Goal: Information Seeking & Learning: Learn about a topic

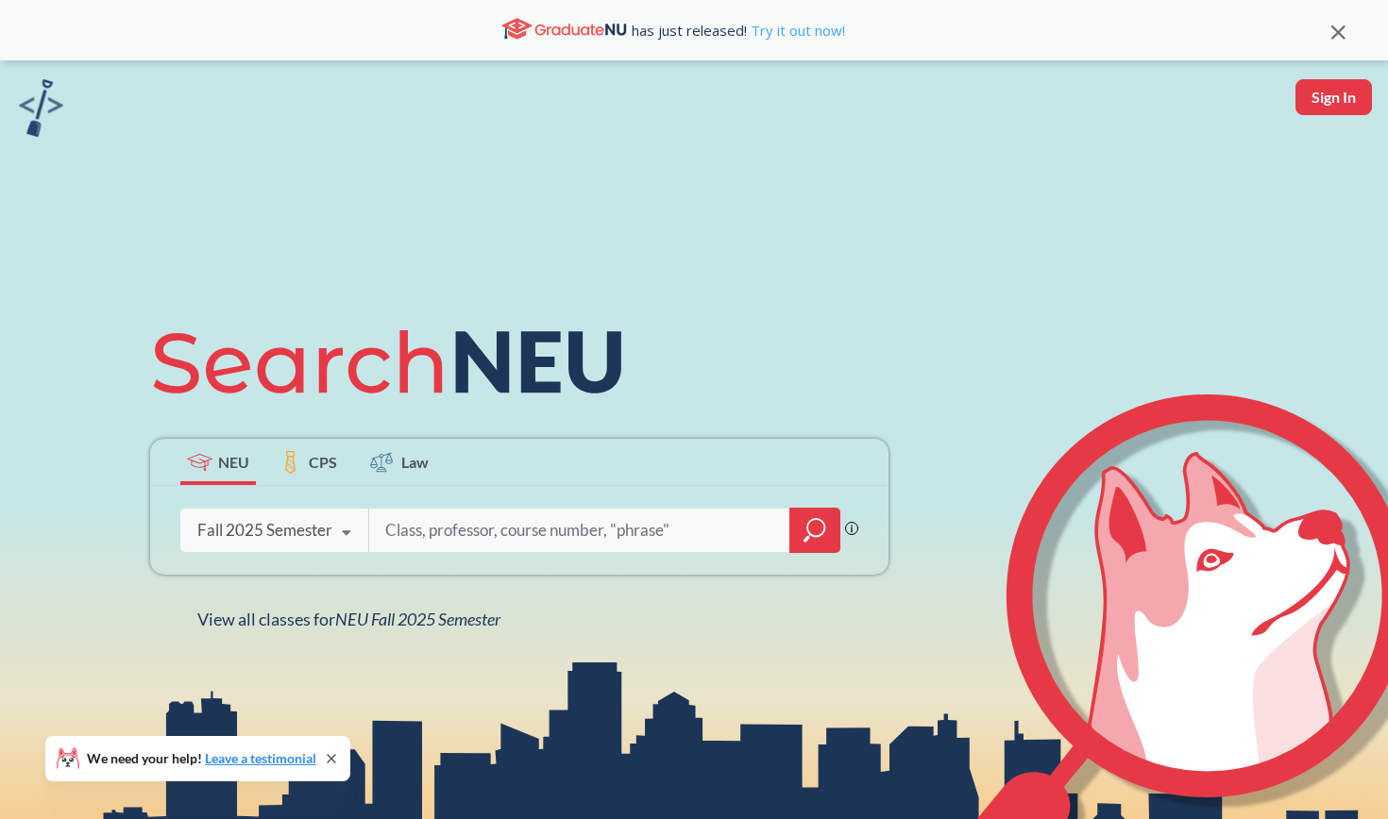
click at [800, 32] on link "Try it out now!" at bounding box center [796, 30] width 98 height 19
click at [804, 532] on icon "magnifying glass" at bounding box center [814, 530] width 23 height 26
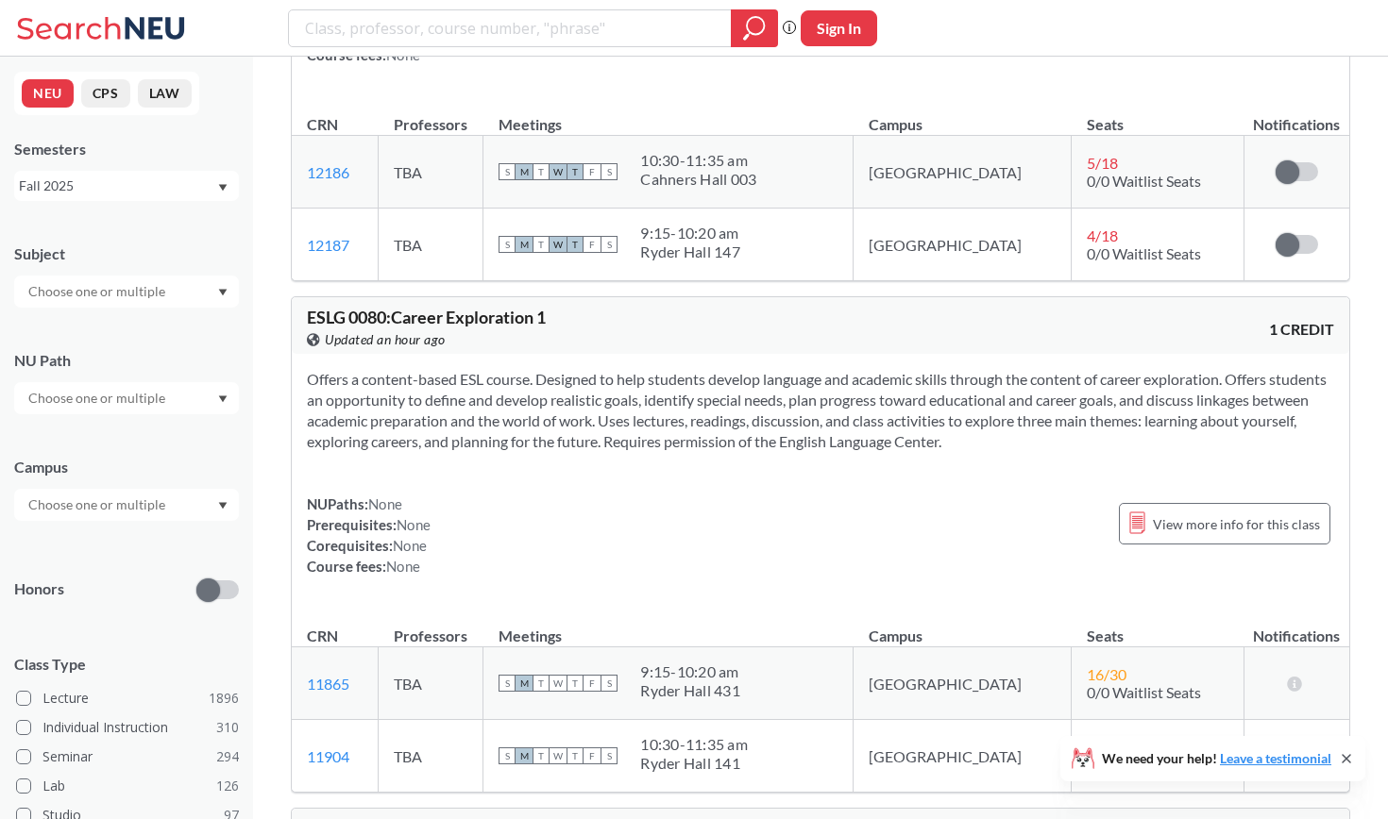
scroll to position [363, 0]
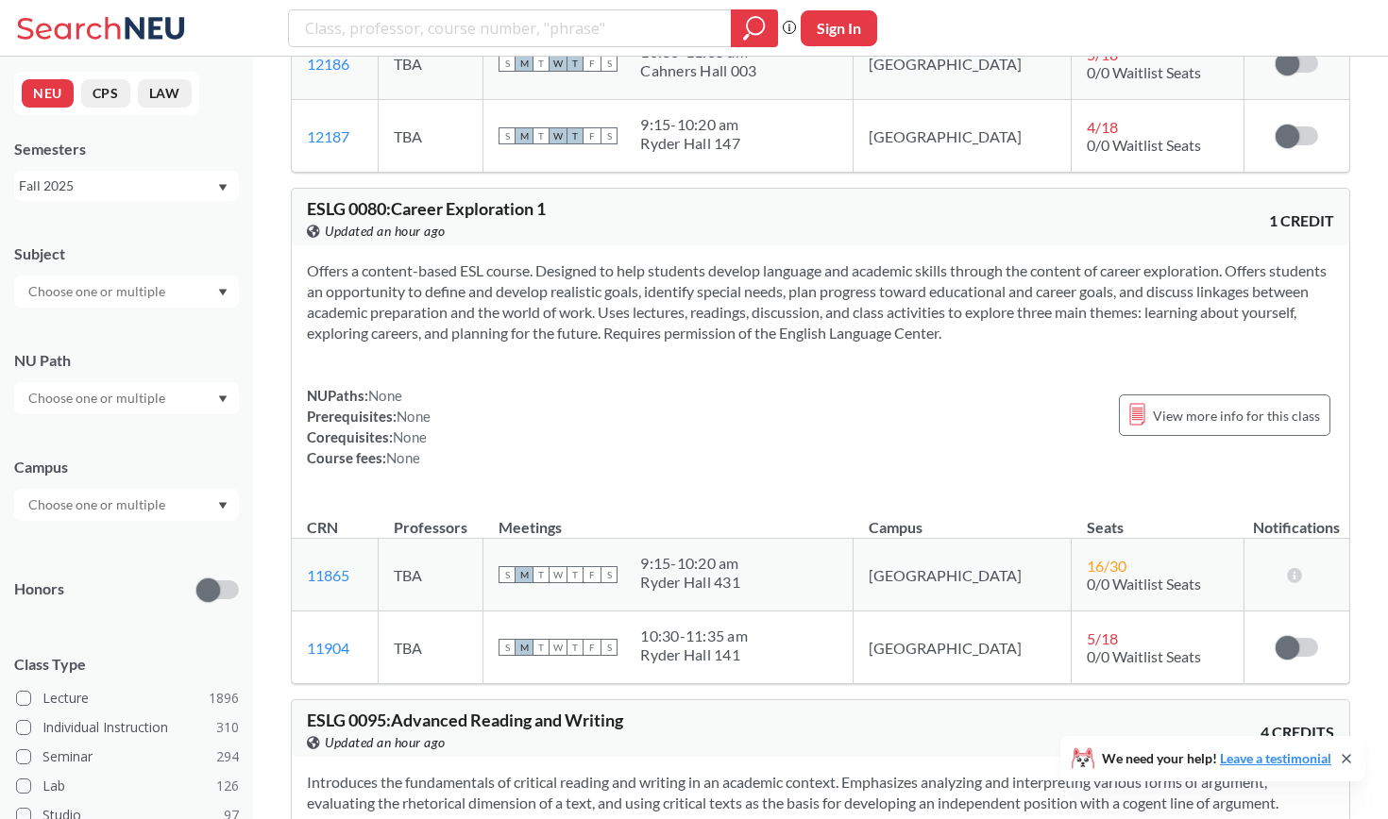
click at [141, 279] on div at bounding box center [126, 292] width 225 height 32
click at [149, 243] on div "Subject" at bounding box center [126, 266] width 225 height 83
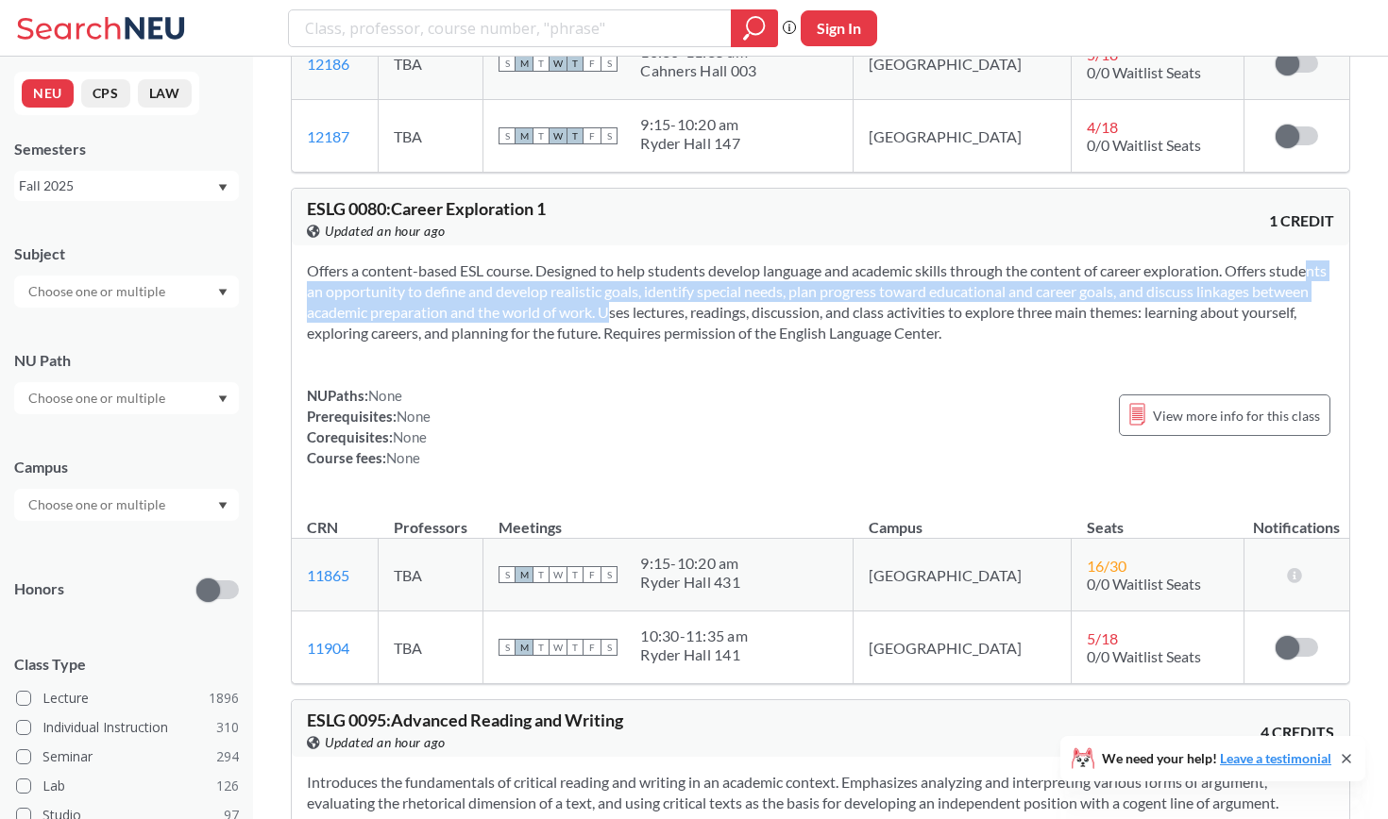
drag, startPoint x: 292, startPoint y: 302, endPoint x: 650, endPoint y: 342, distance: 360.0
click at [650, 341] on div "Offers a content-based ESL course. Designed to help students develop language a…" at bounding box center [820, 371] width 1057 height 253
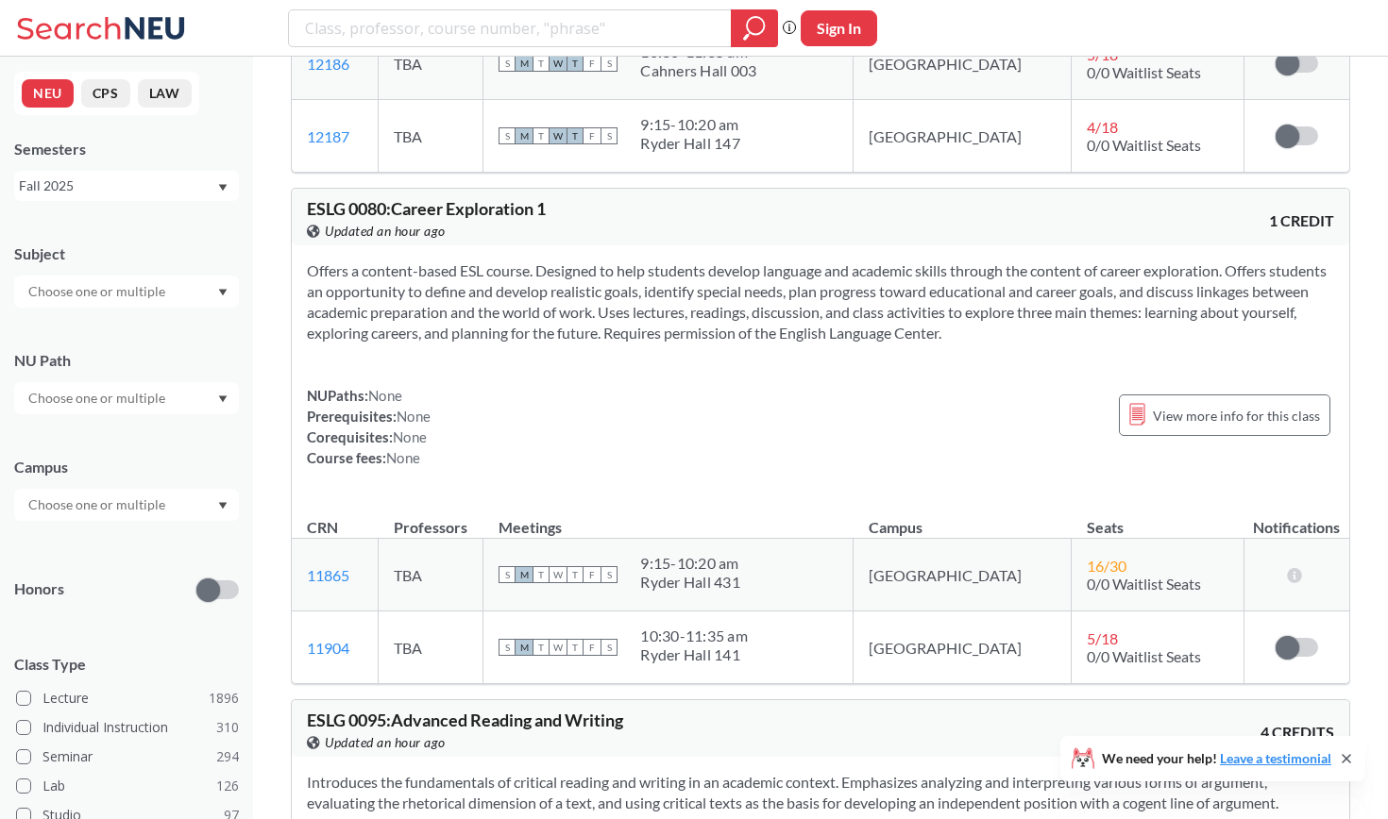
click at [650, 342] on section "Offers a content-based ESL course. Designed to help students develop language a…" at bounding box center [820, 302] width 1027 height 83
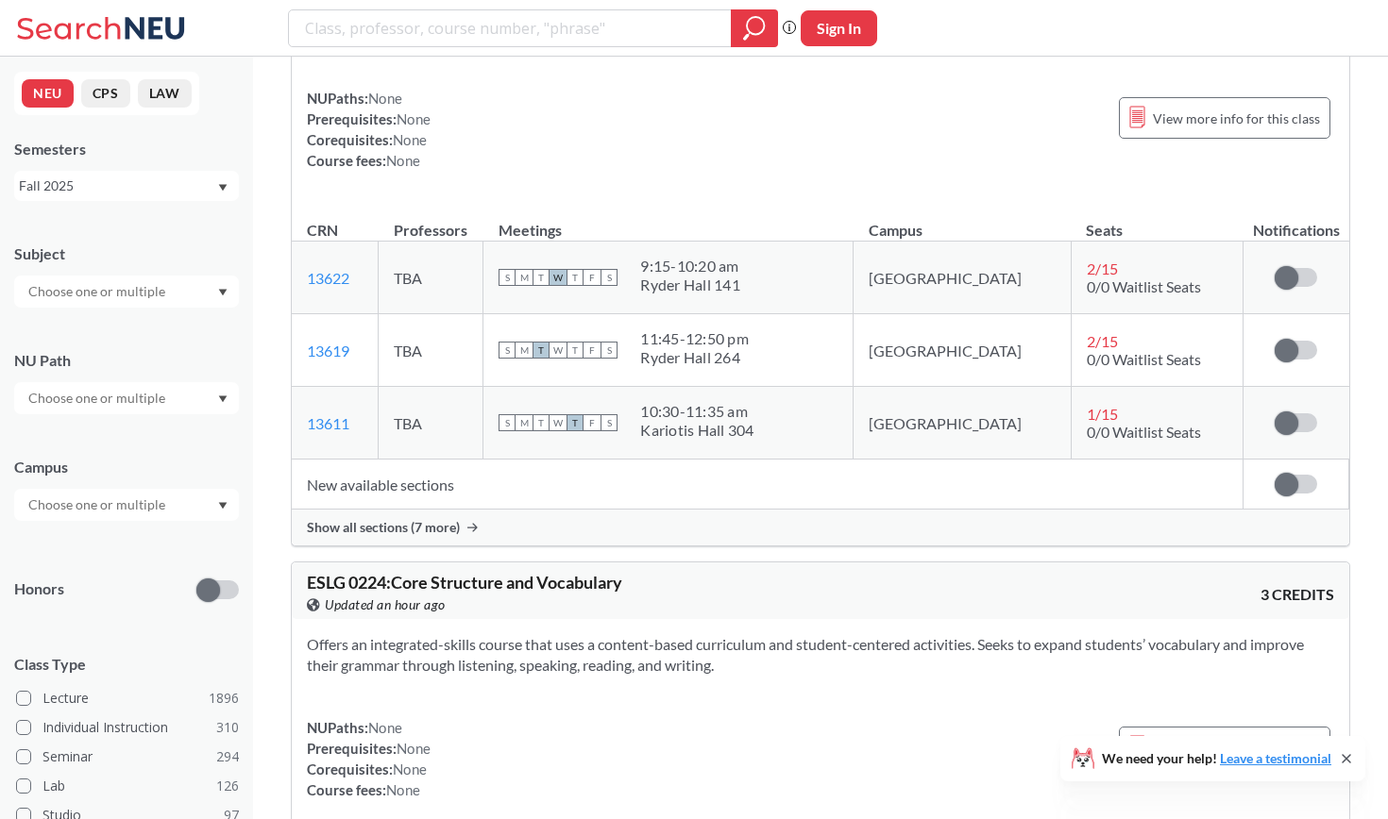
scroll to position [1863, 0]
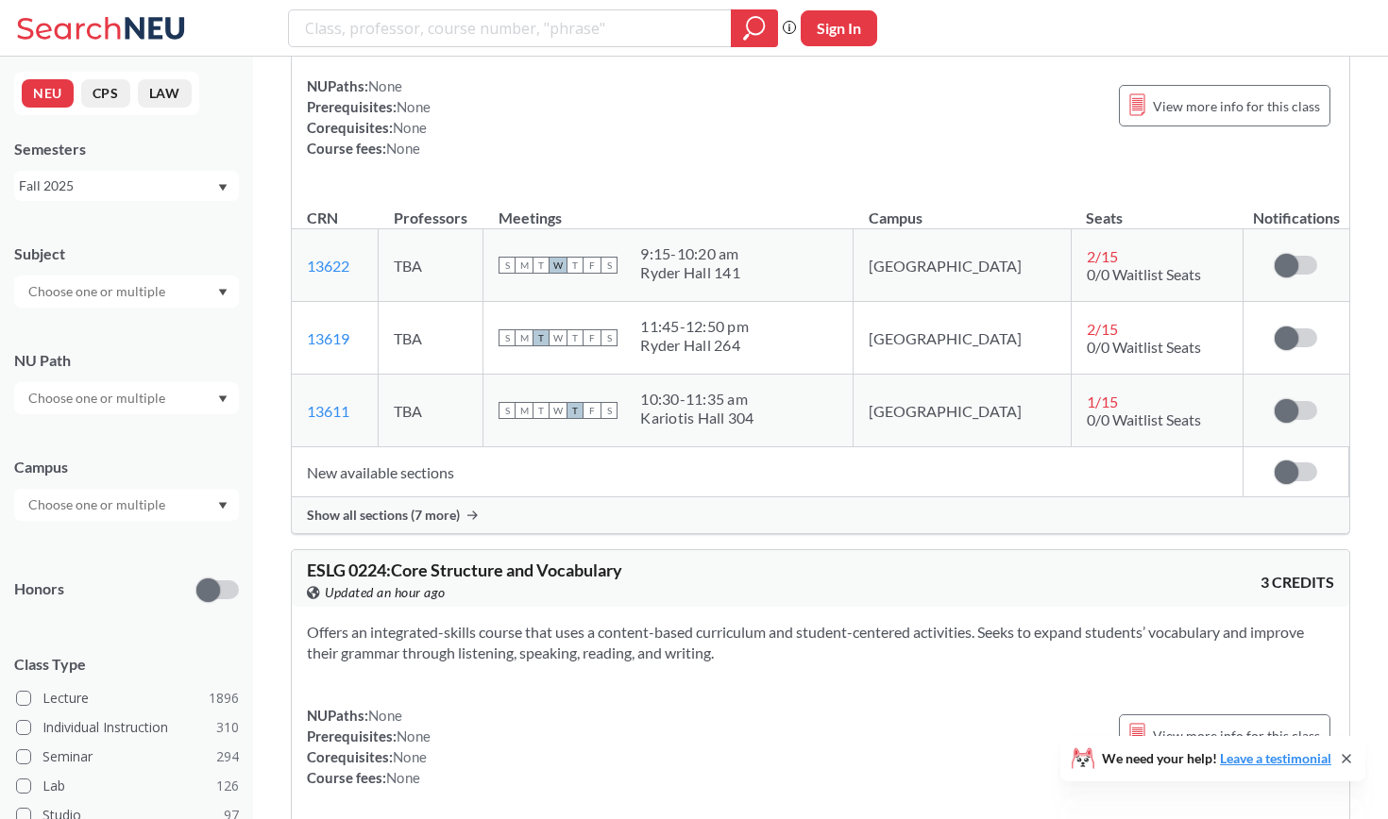
click at [136, 288] on input "text" at bounding box center [98, 291] width 159 height 23
click at [144, 246] on div "Subject" at bounding box center [126, 254] width 225 height 21
click at [128, 302] on input "text" at bounding box center [98, 291] width 159 height 23
click at [127, 351] on div "[PERSON_NAME] ( 52 ) Criminal Justice" at bounding box center [126, 332] width 225 height 52
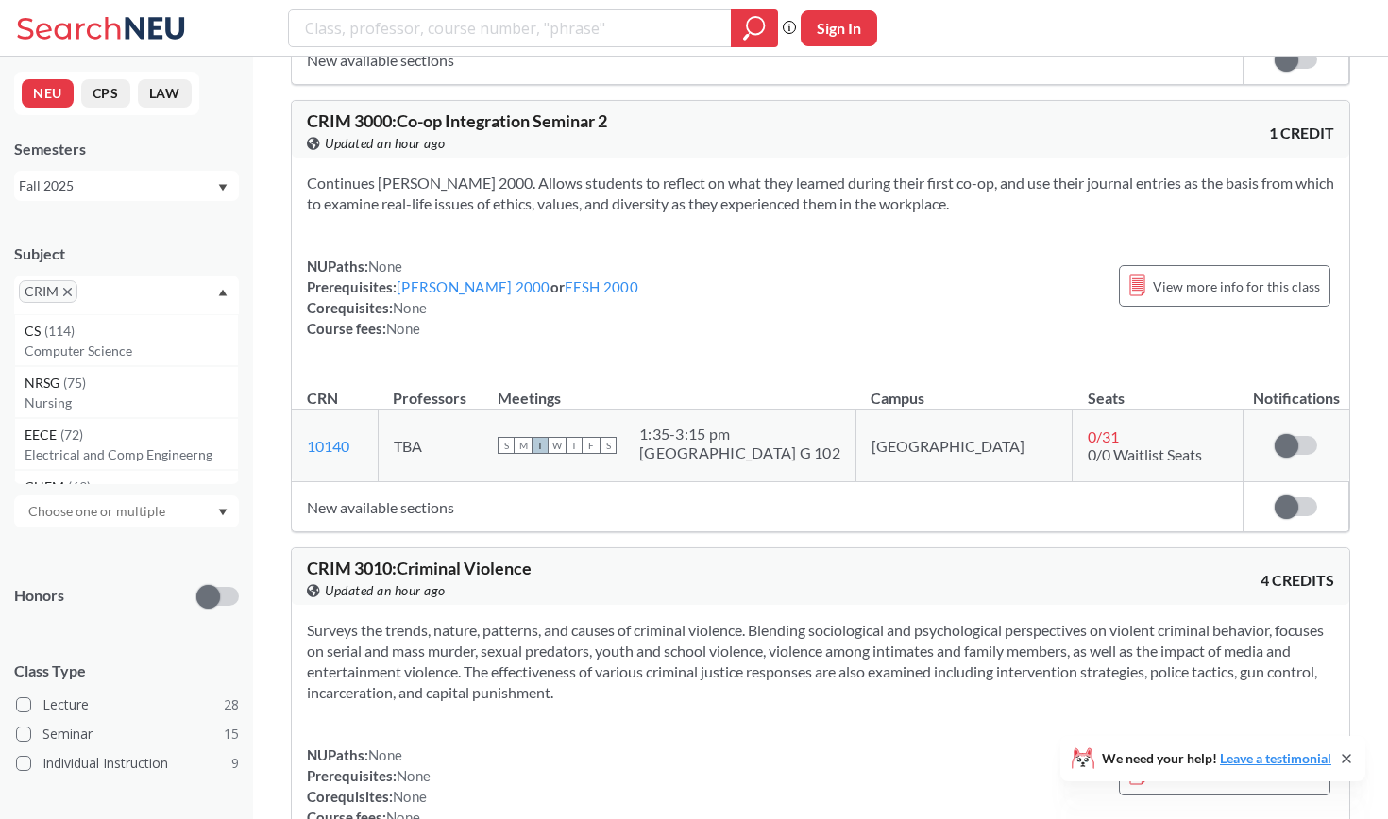
scroll to position [6693, 0]
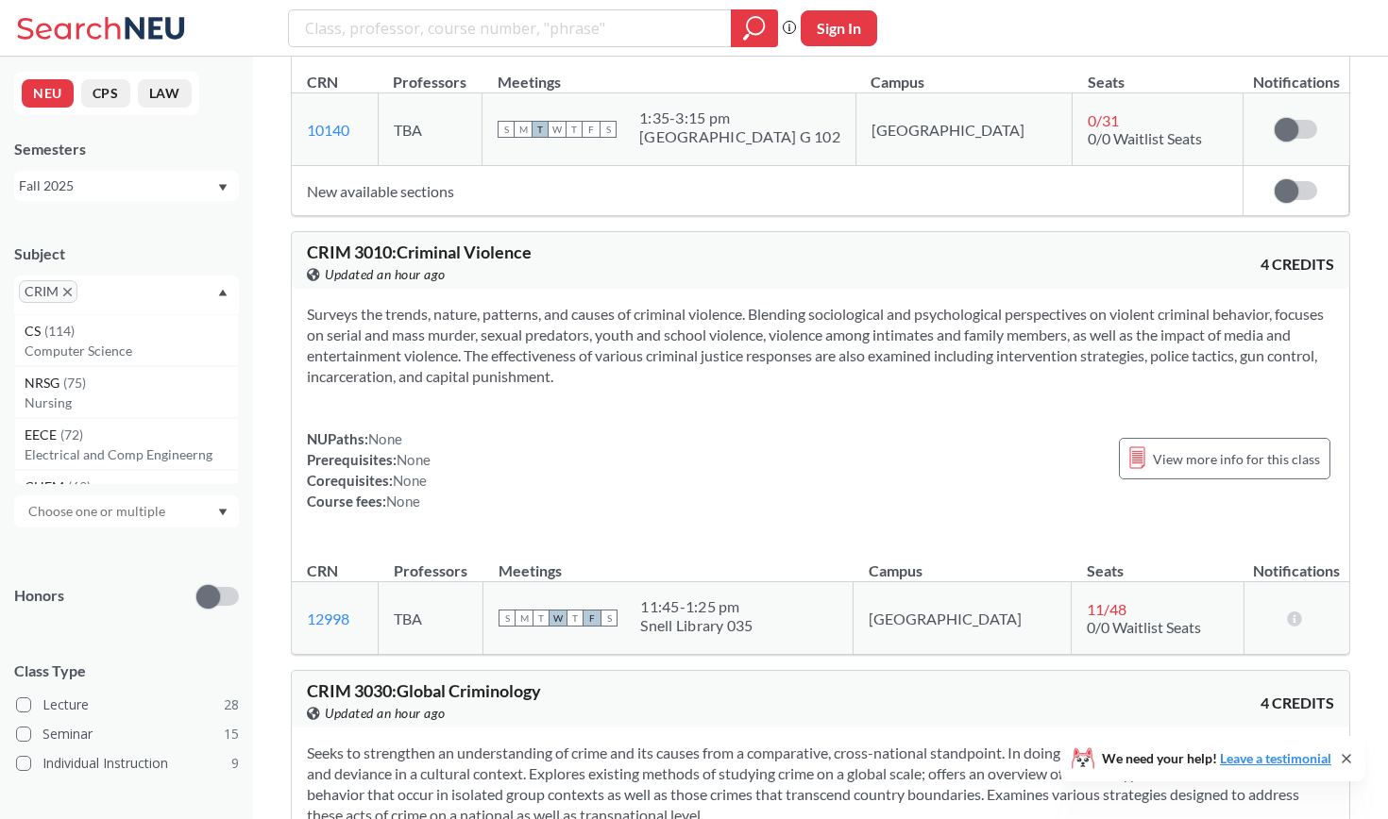
click at [63, 295] on icon "X to remove pill" at bounding box center [67, 292] width 8 height 8
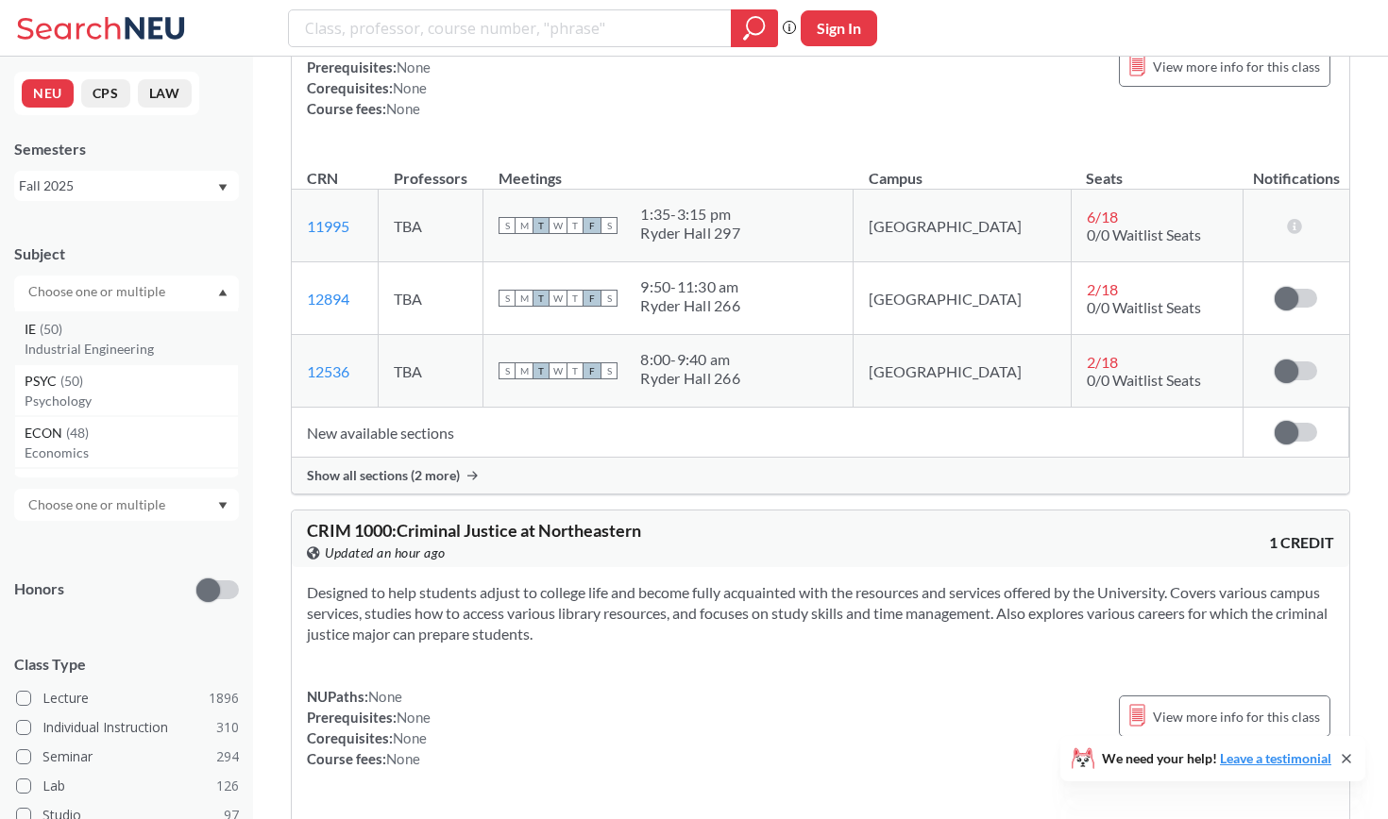
scroll to position [684, 0]
click at [99, 389] on p "Psychology" at bounding box center [131, 387] width 213 height 19
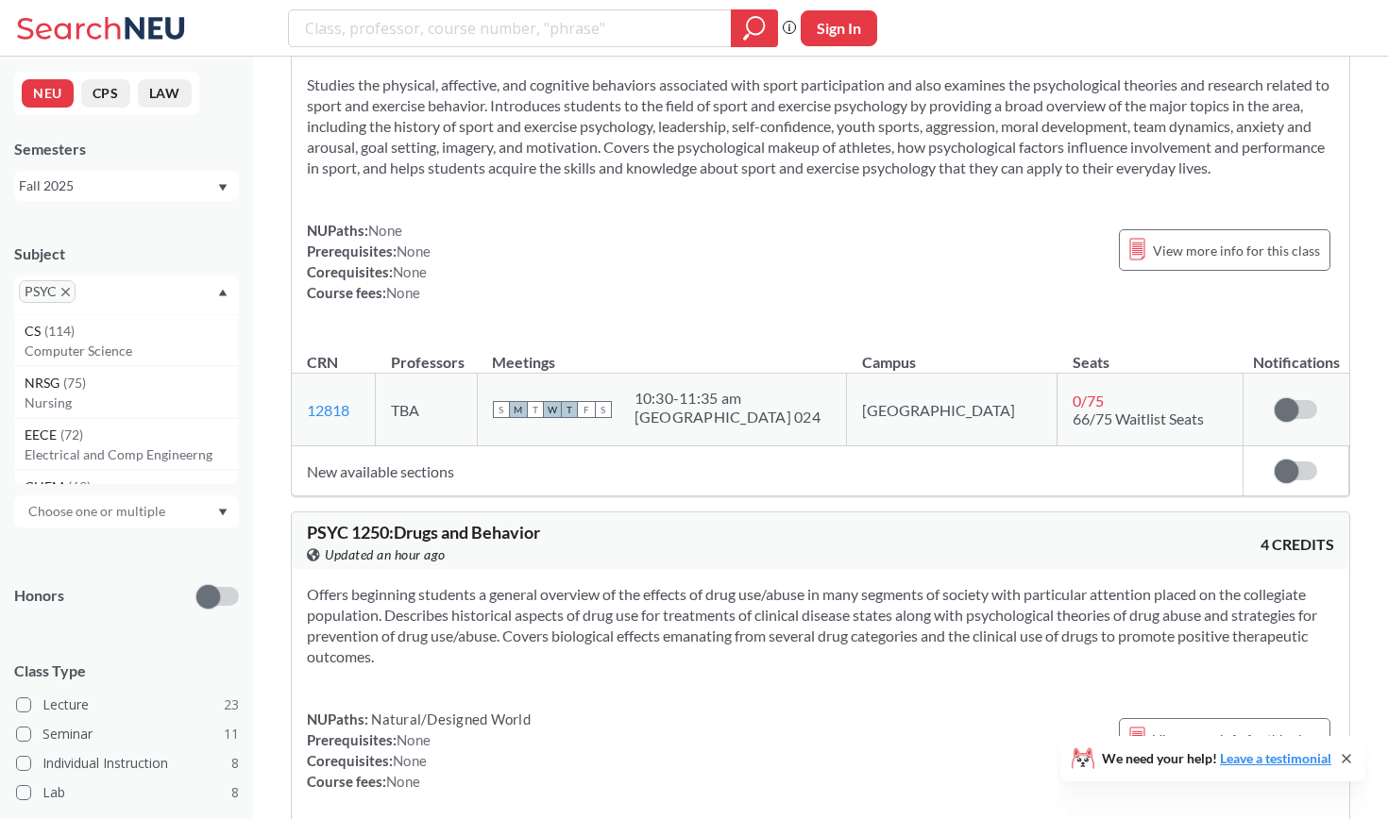
scroll to position [1083, 0]
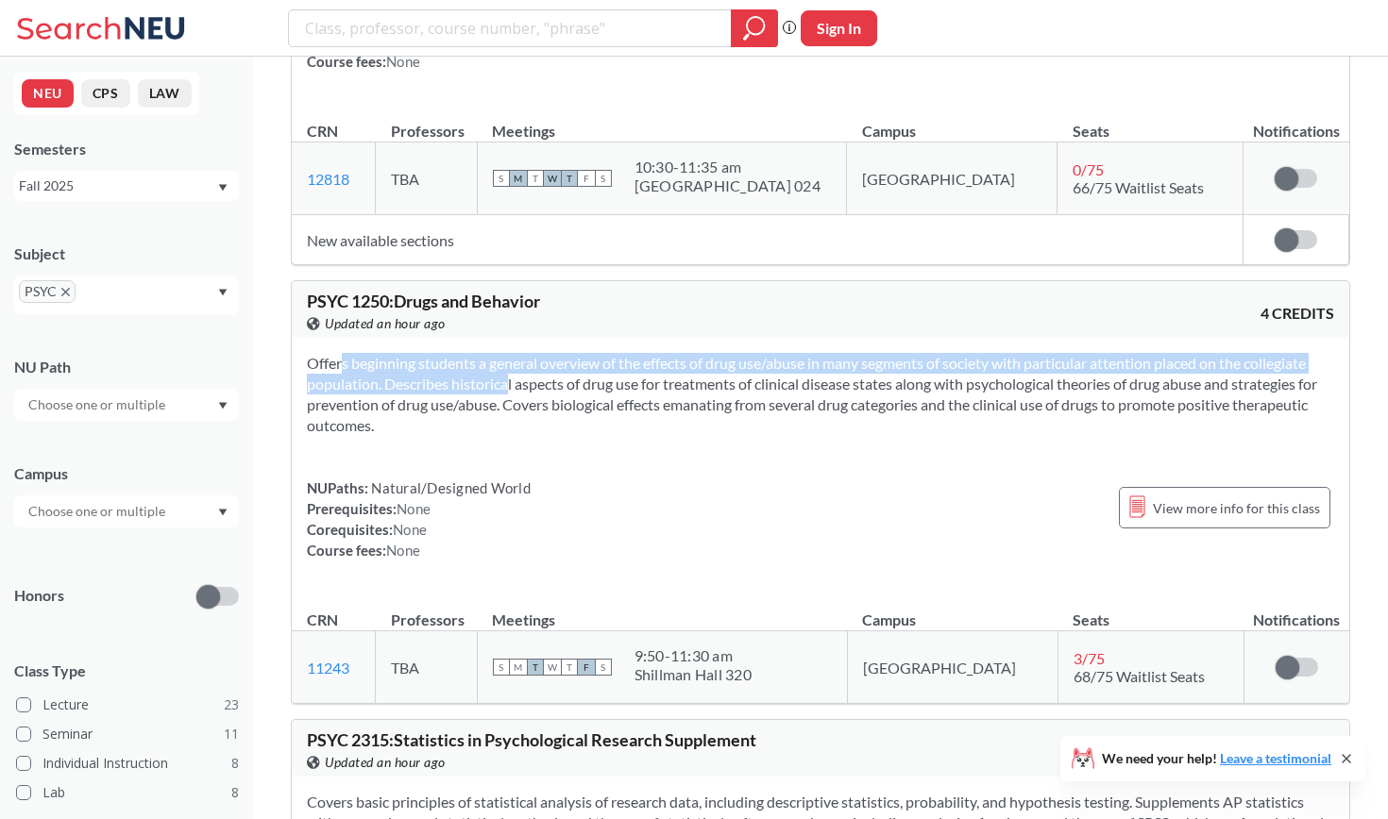
drag, startPoint x: 309, startPoint y: 330, endPoint x: 477, endPoint y: 350, distance: 169.2
click at [477, 353] on section "Offers beginning students a general overview of the effects of drug use/abuse i…" at bounding box center [820, 394] width 1027 height 83
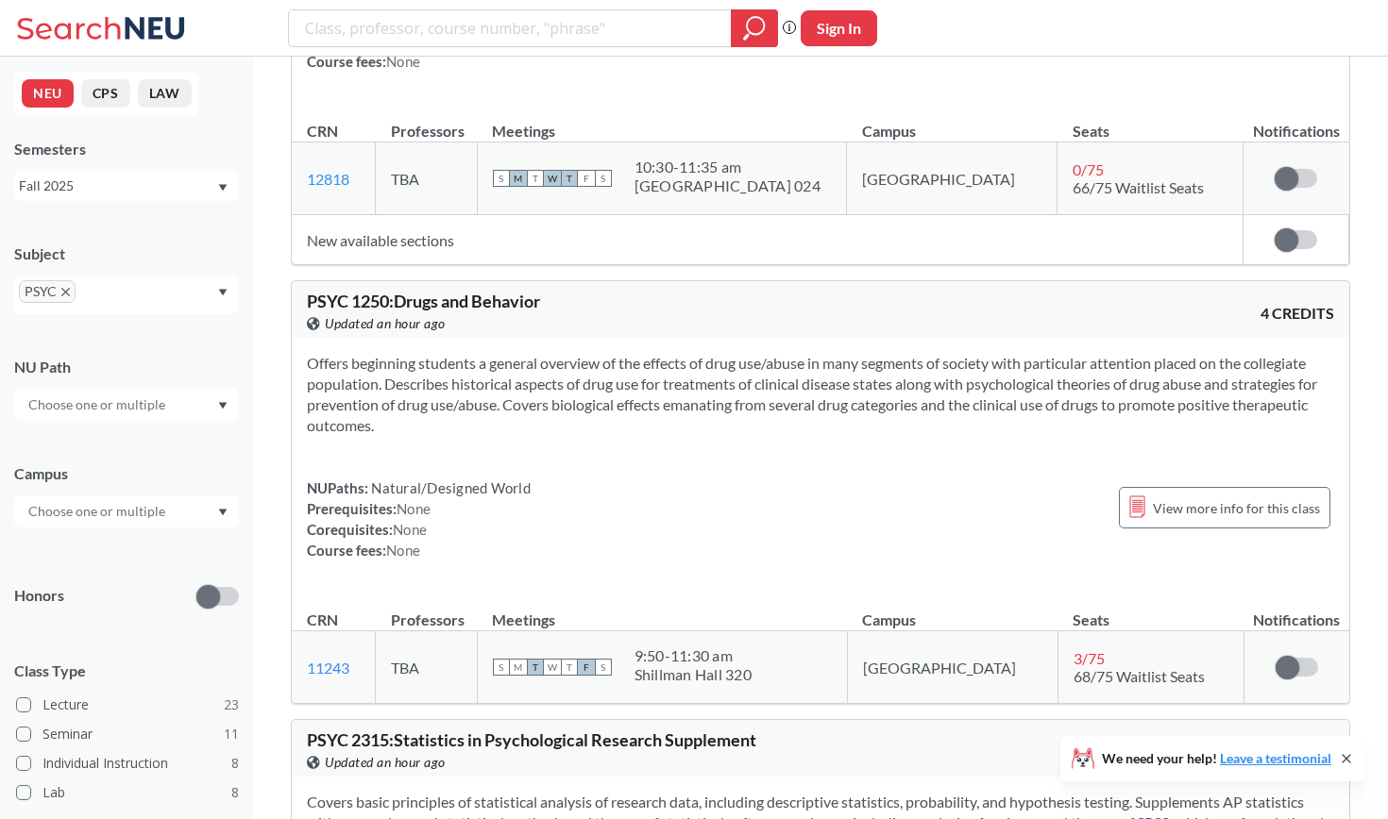
click at [560, 353] on section "Offers beginning students a general overview of the effects of drug use/abuse i…" at bounding box center [820, 394] width 1027 height 83
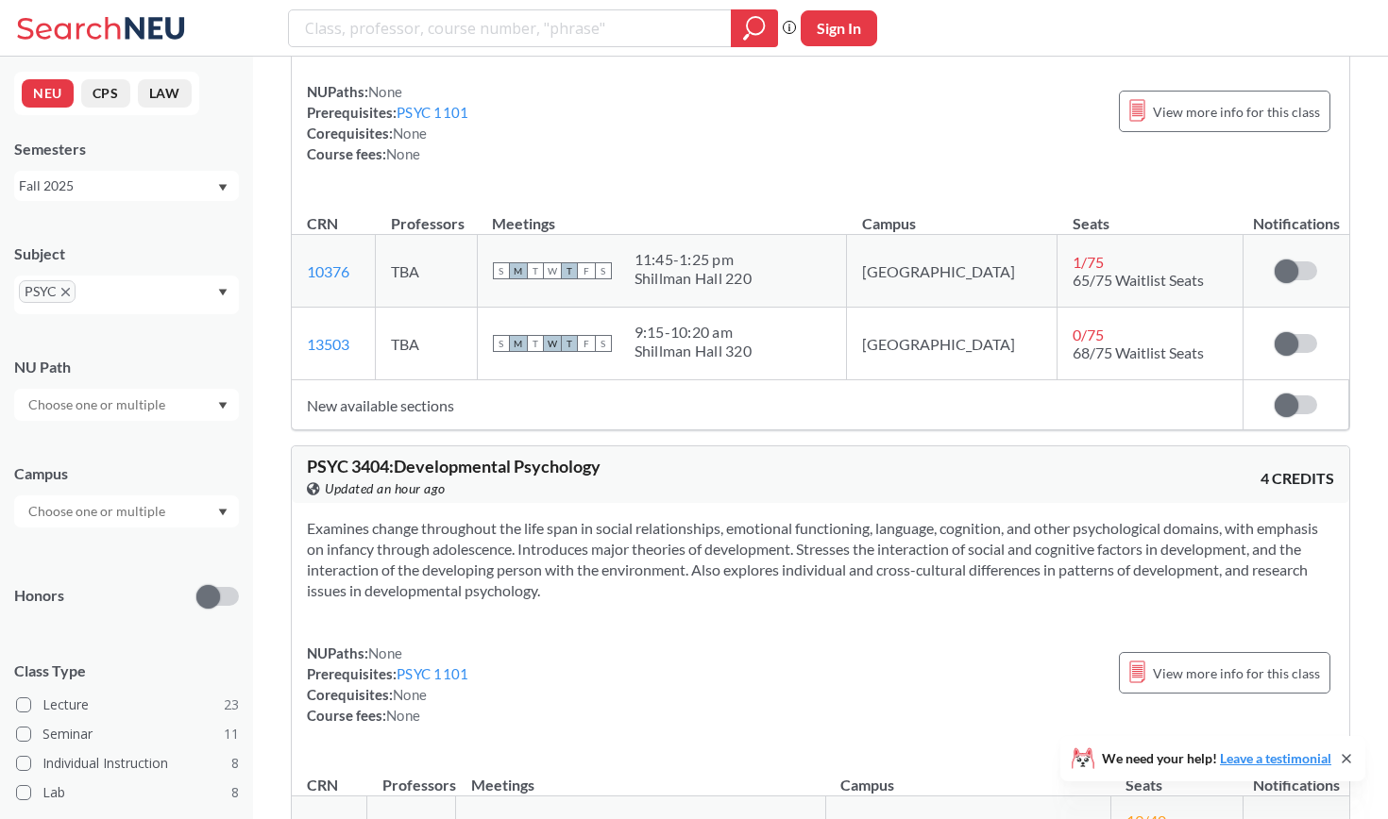
scroll to position [100, 0]
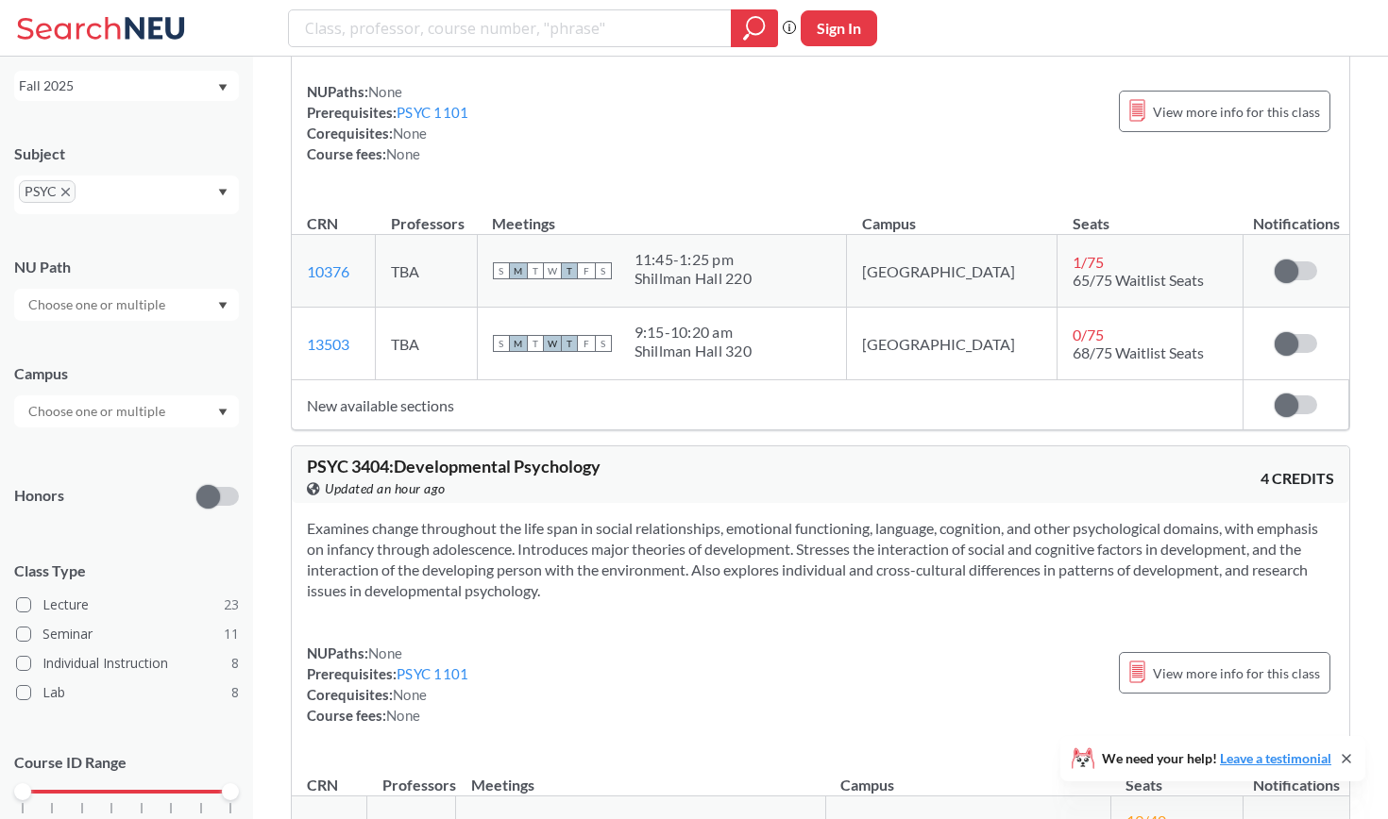
click at [67, 184] on span "PSYC" at bounding box center [47, 191] width 57 height 23
click at [65, 193] on icon "X to remove pill" at bounding box center [65, 192] width 8 height 8
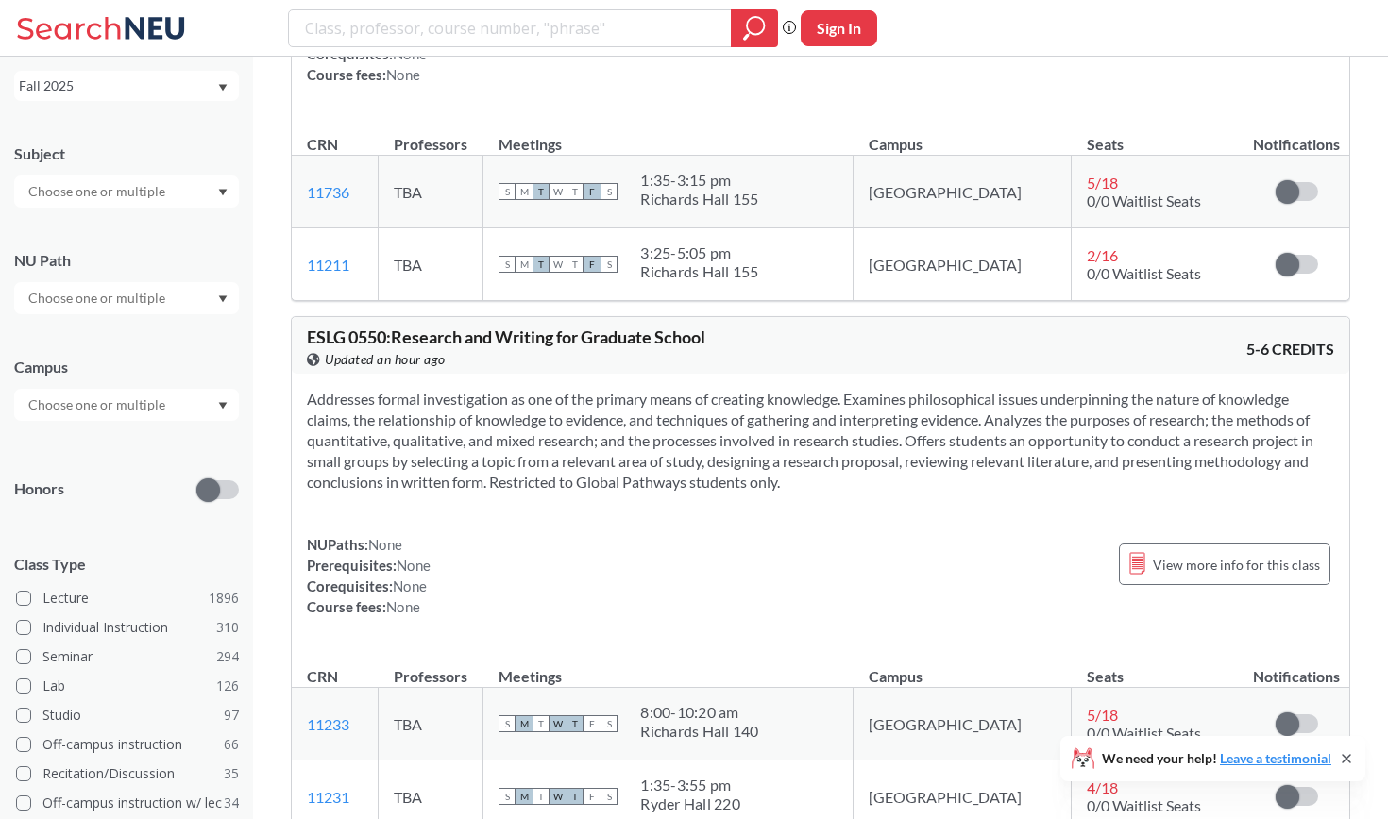
click at [65, 193] on input "text" at bounding box center [98, 191] width 159 height 23
click at [110, 270] on div "NRSG ( 75 )" at bounding box center [131, 276] width 213 height 21
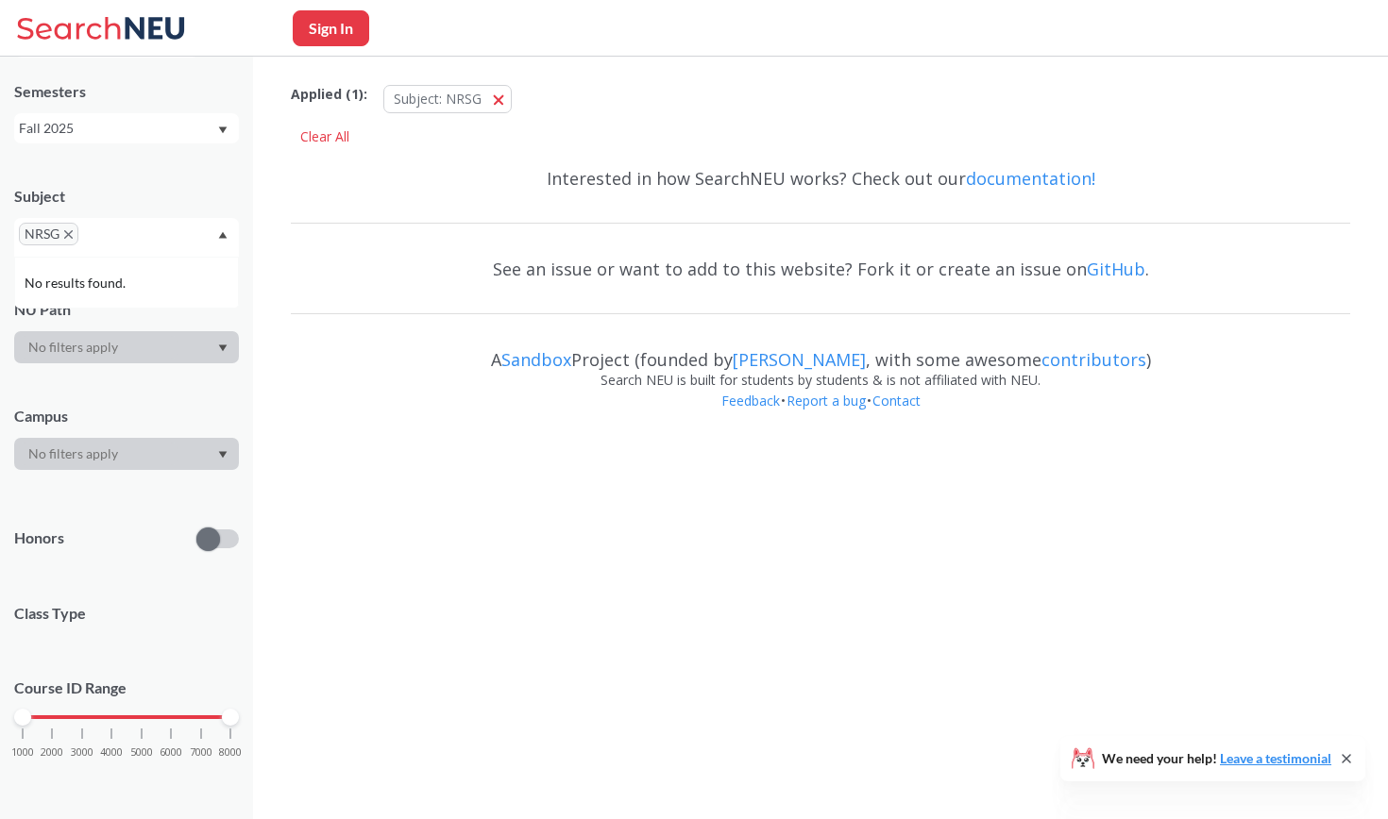
scroll to position [56, 0]
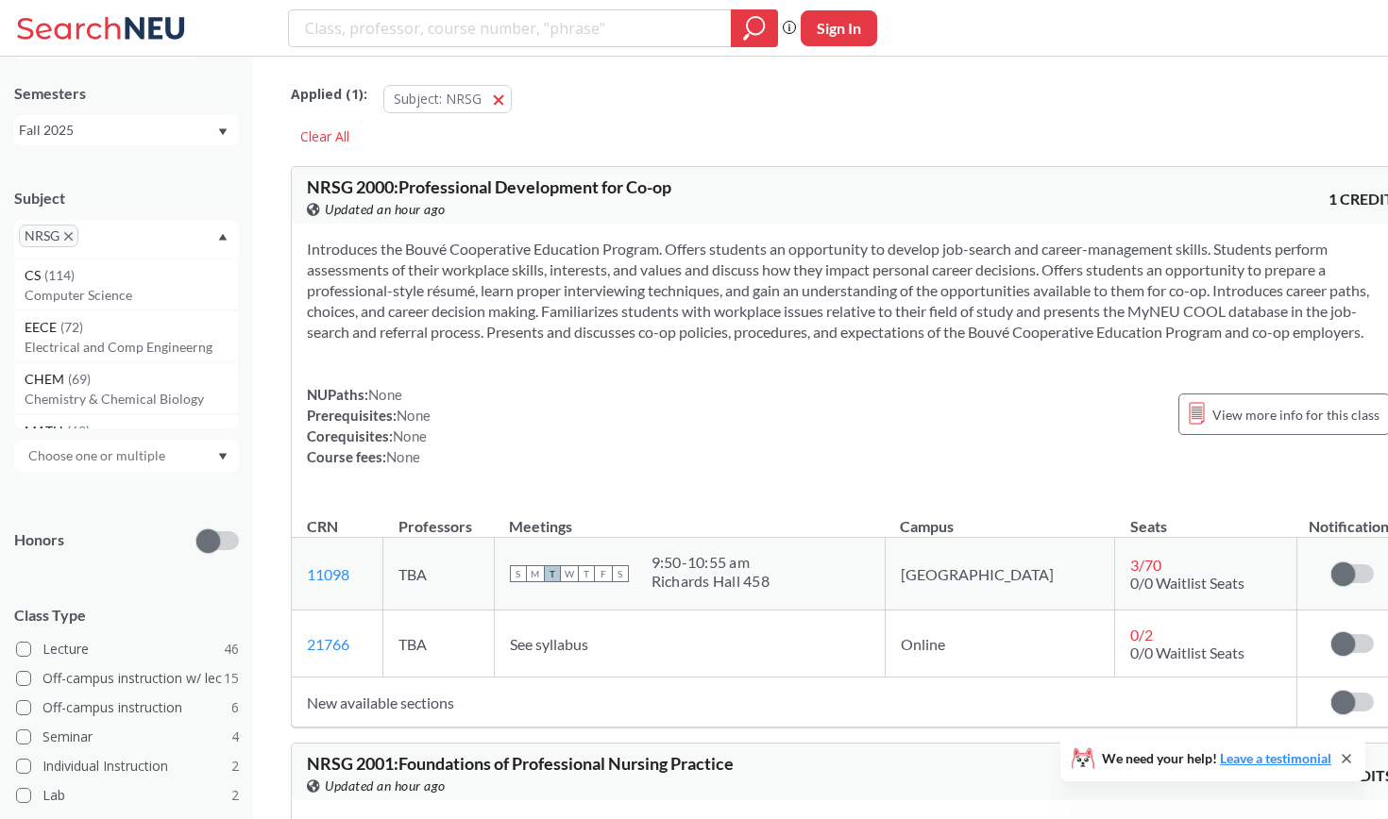
click at [68, 238] on icon "X to remove pill" at bounding box center [68, 236] width 8 height 8
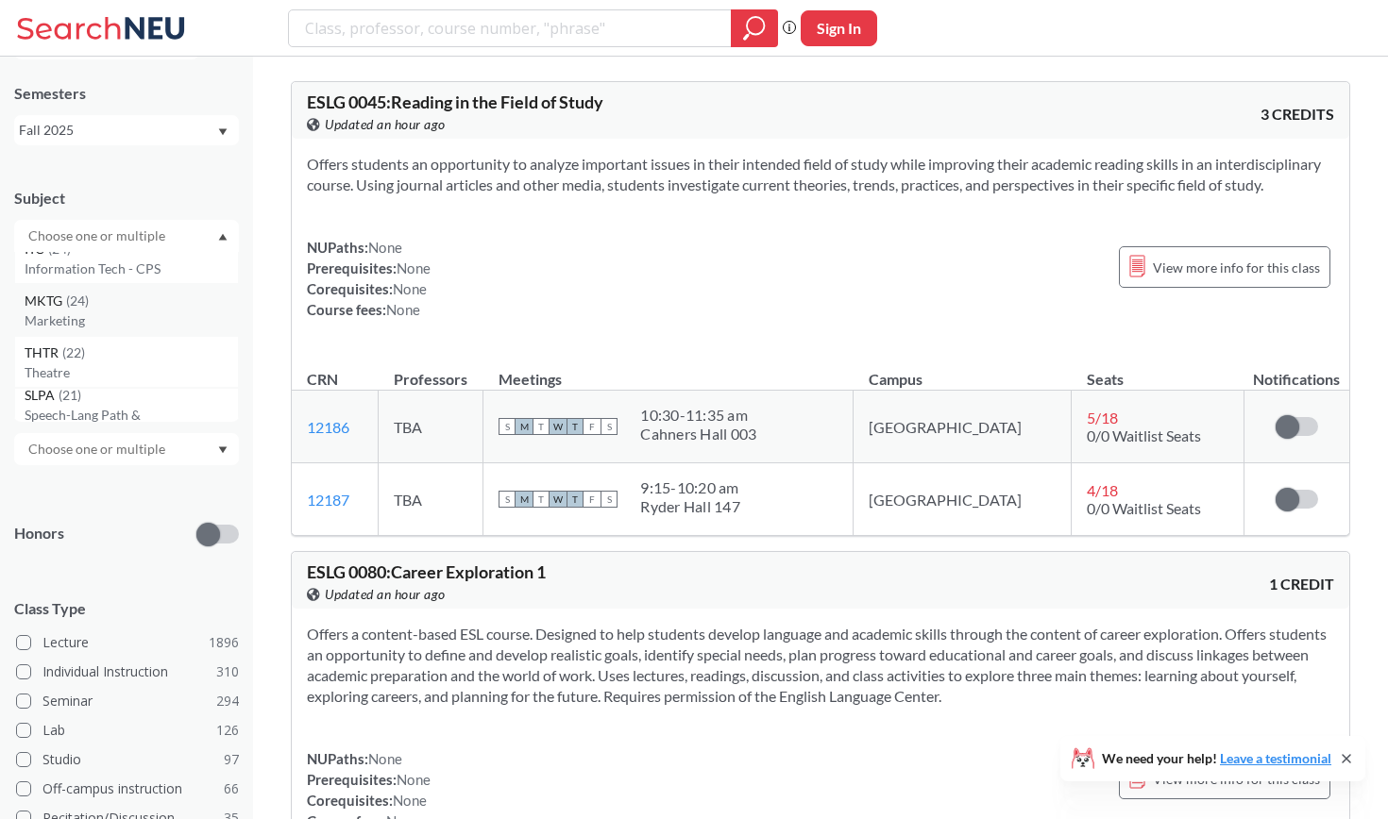
scroll to position [2007, 0]
click at [110, 307] on p "Marketing" at bounding box center [131, 306] width 213 height 19
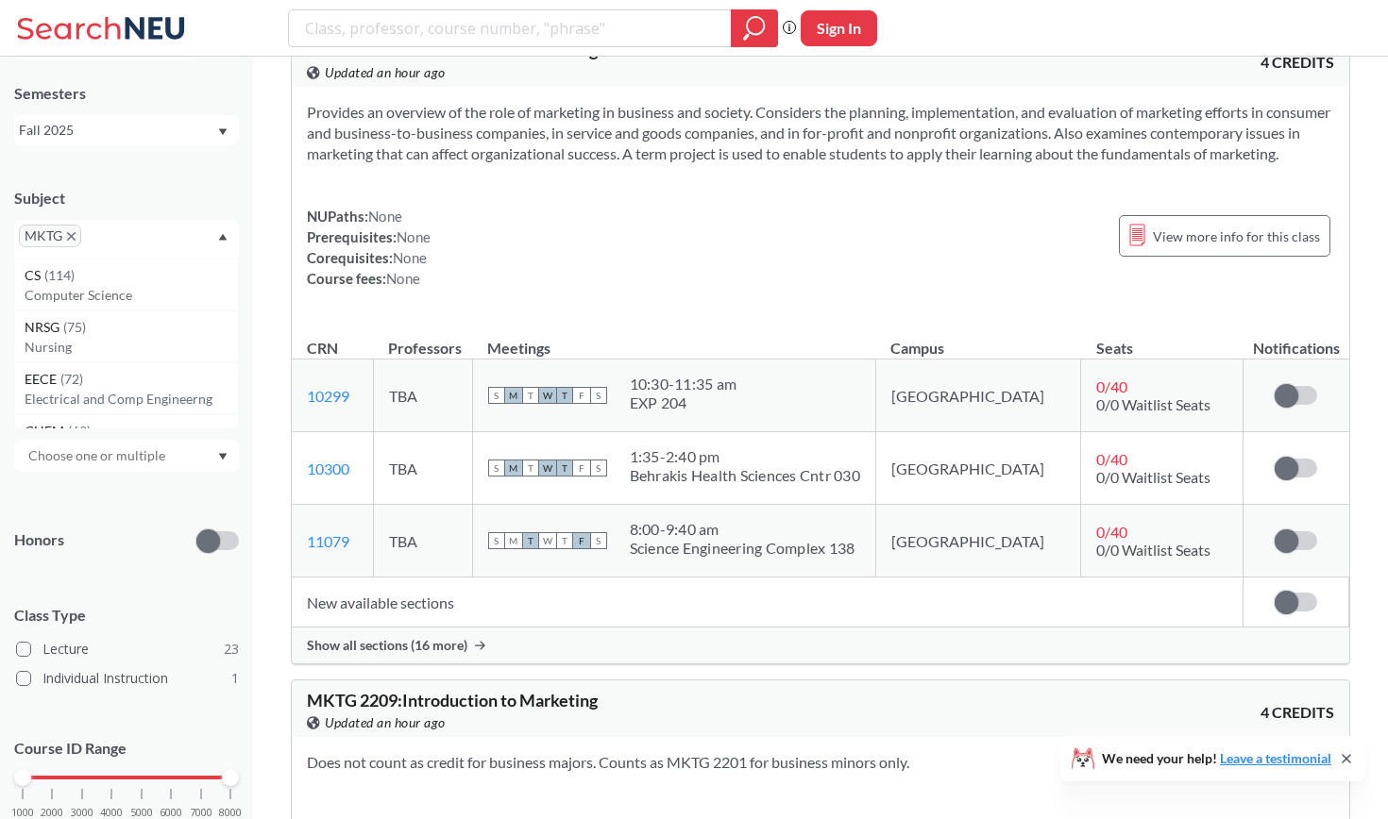
scroll to position [169, 0]
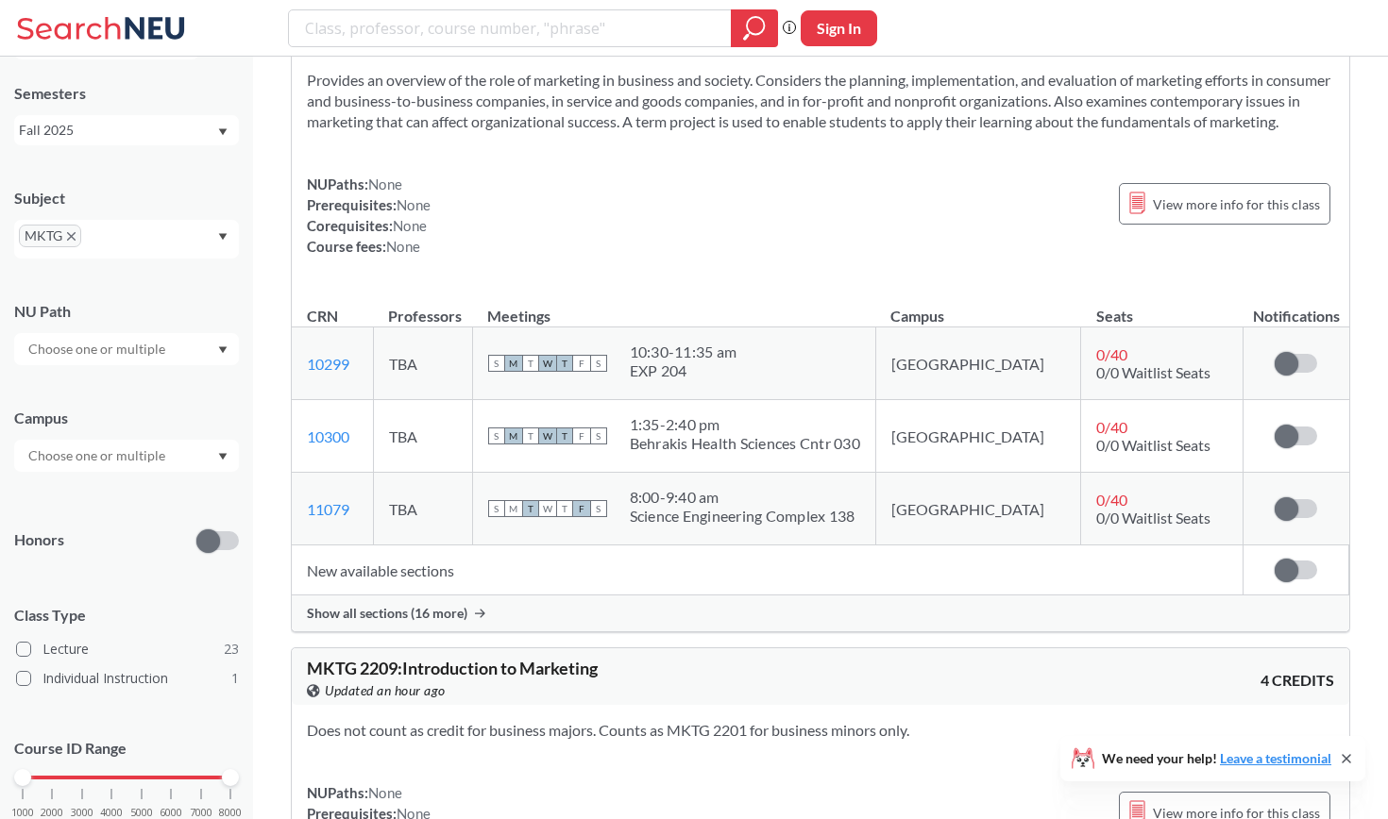
click at [421, 594] on td "New available sections" at bounding box center [768, 571] width 952 height 50
click at [415, 622] on span "Show all sections (16 more)" at bounding box center [387, 613] width 160 height 17
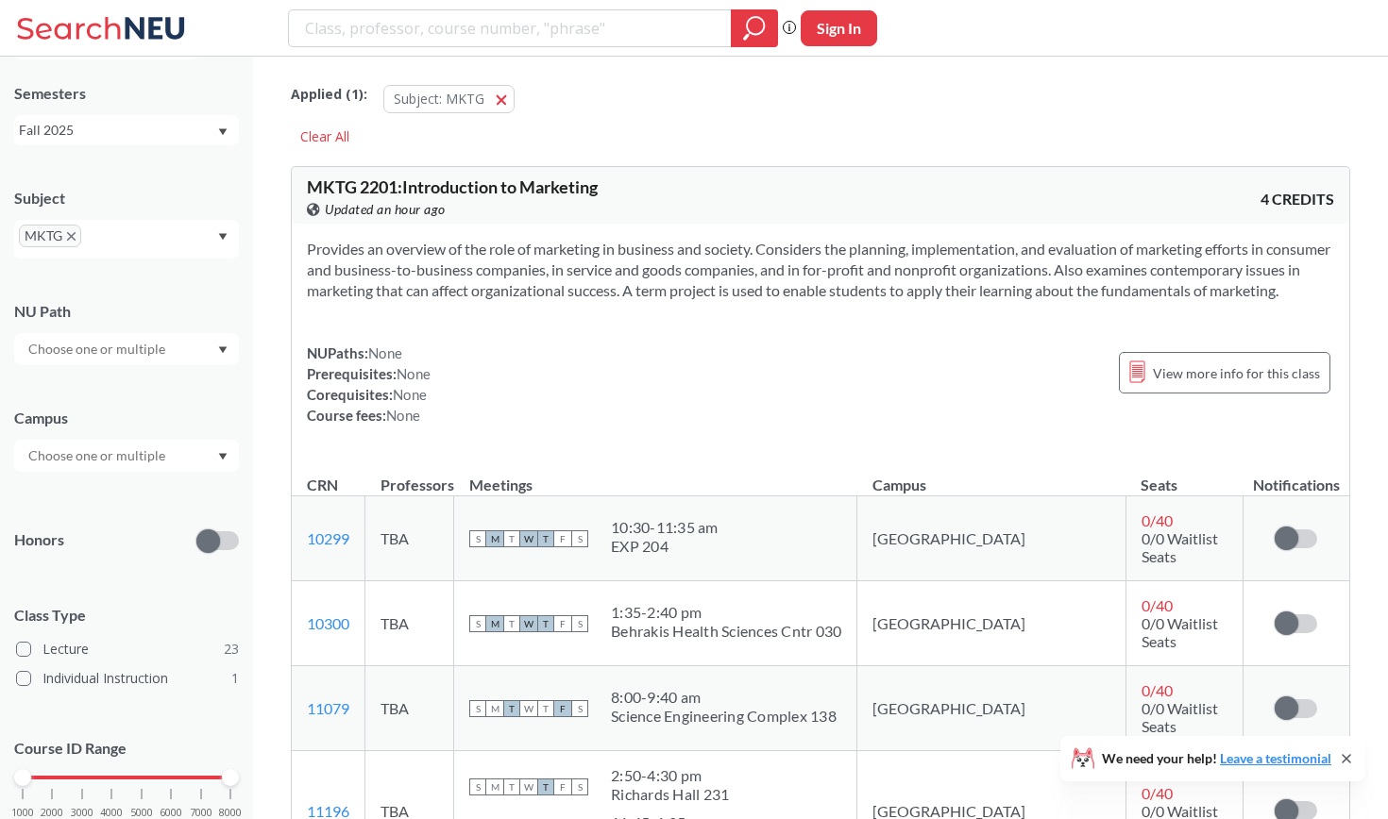
scroll to position [-16, 0]
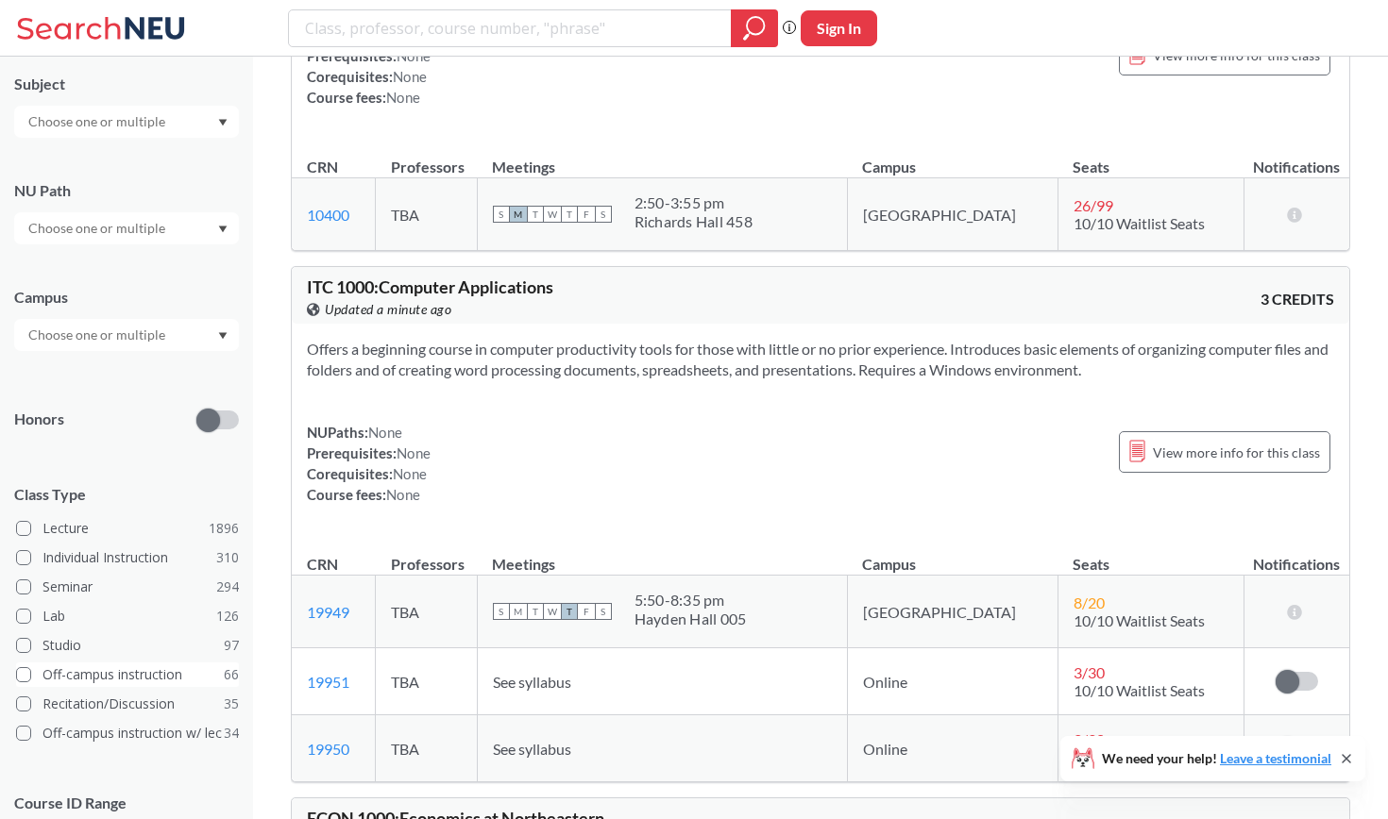
scroll to position [195, 0]
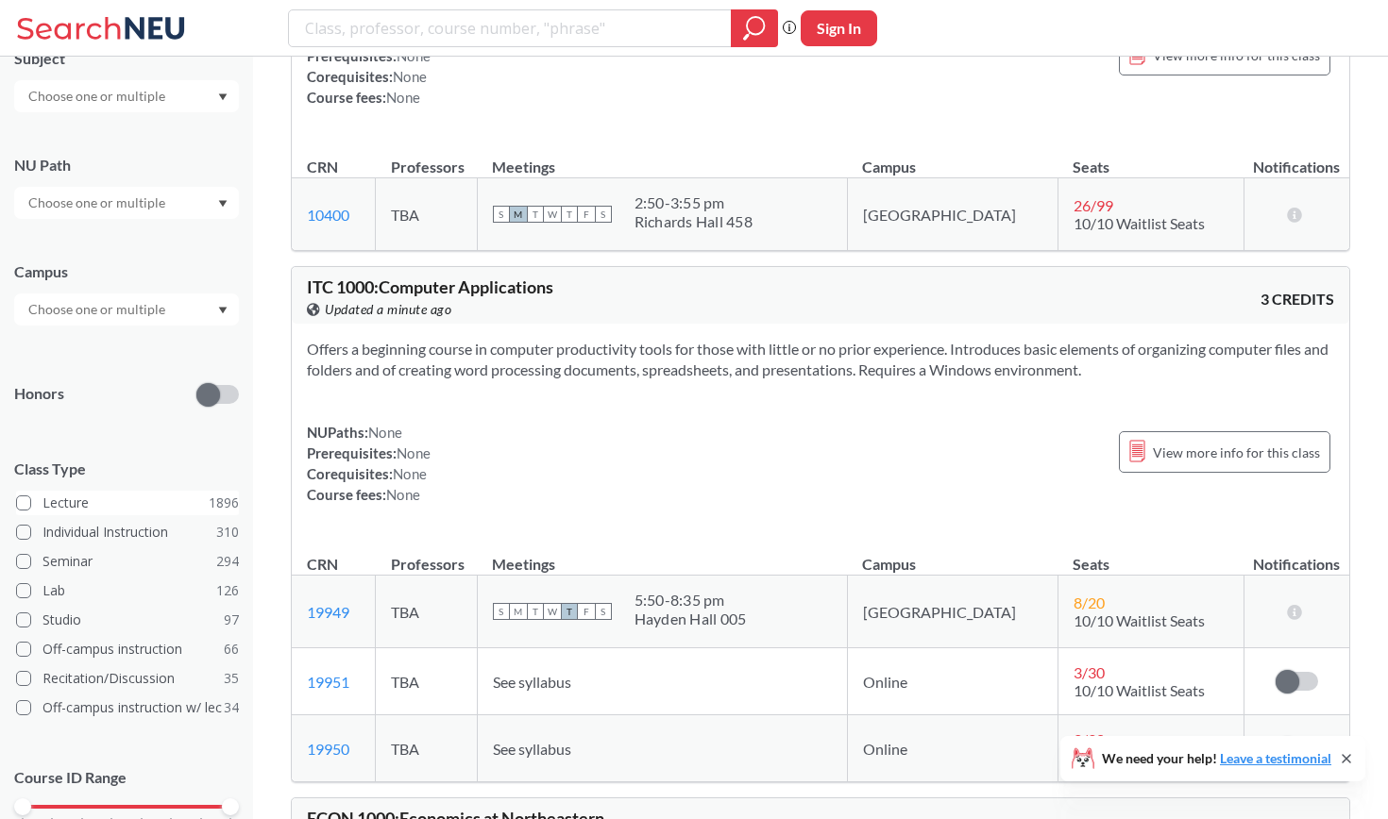
click at [22, 508] on span at bounding box center [23, 503] width 15 height 15
click at [42, 508] on input "Lecture 1896" at bounding box center [49, 500] width 15 height 15
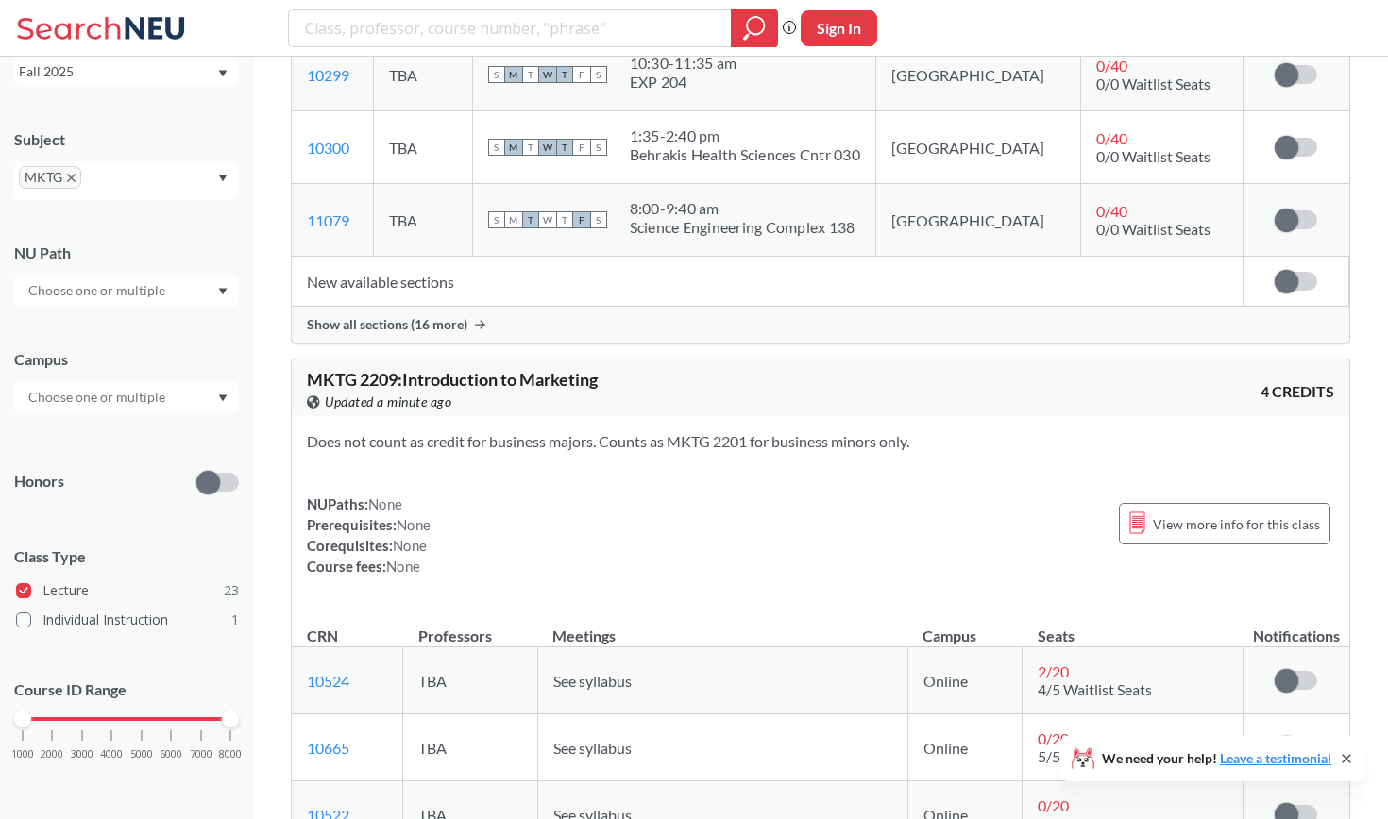
scroll to position [759, 0]
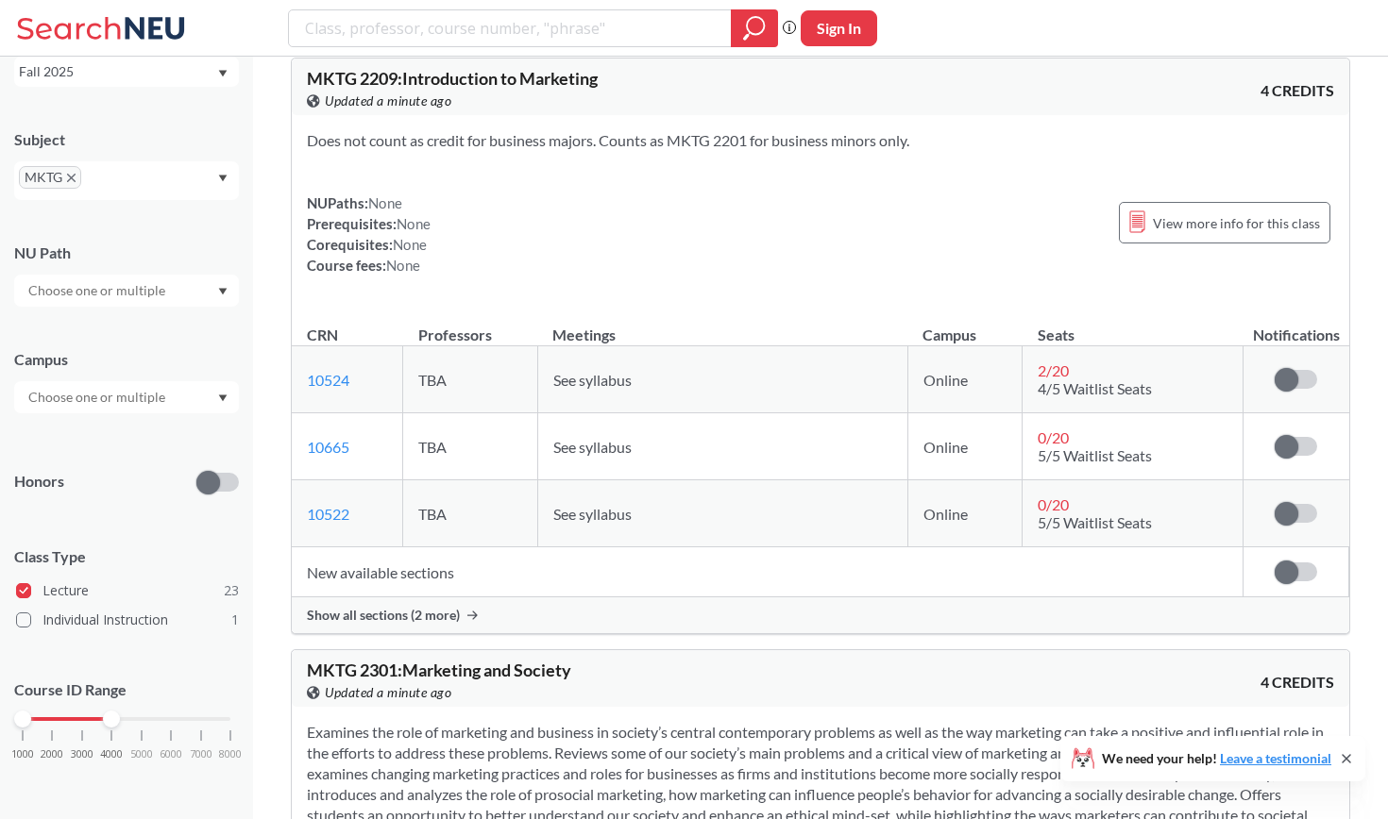
drag, startPoint x: 230, startPoint y: 714, endPoint x: 118, endPoint y: 713, distance: 112.4
click at [118, 713] on div at bounding box center [111, 719] width 17 height 17
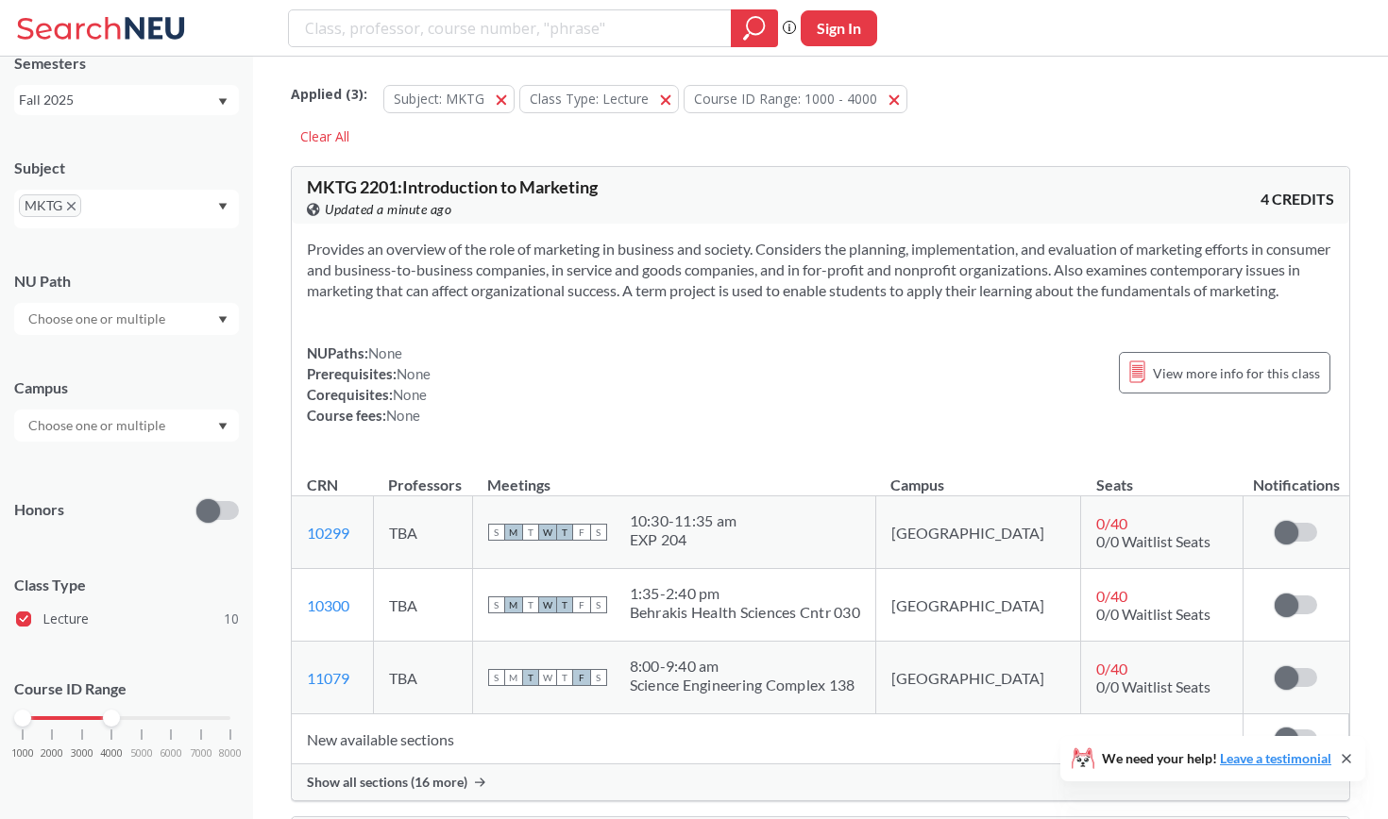
scroll to position [85, 0]
click at [160, 418] on input "text" at bounding box center [98, 426] width 159 height 23
click at [122, 481] on div "[GEOGRAPHIC_DATA] ( 10 )" at bounding box center [126, 469] width 225 height 52
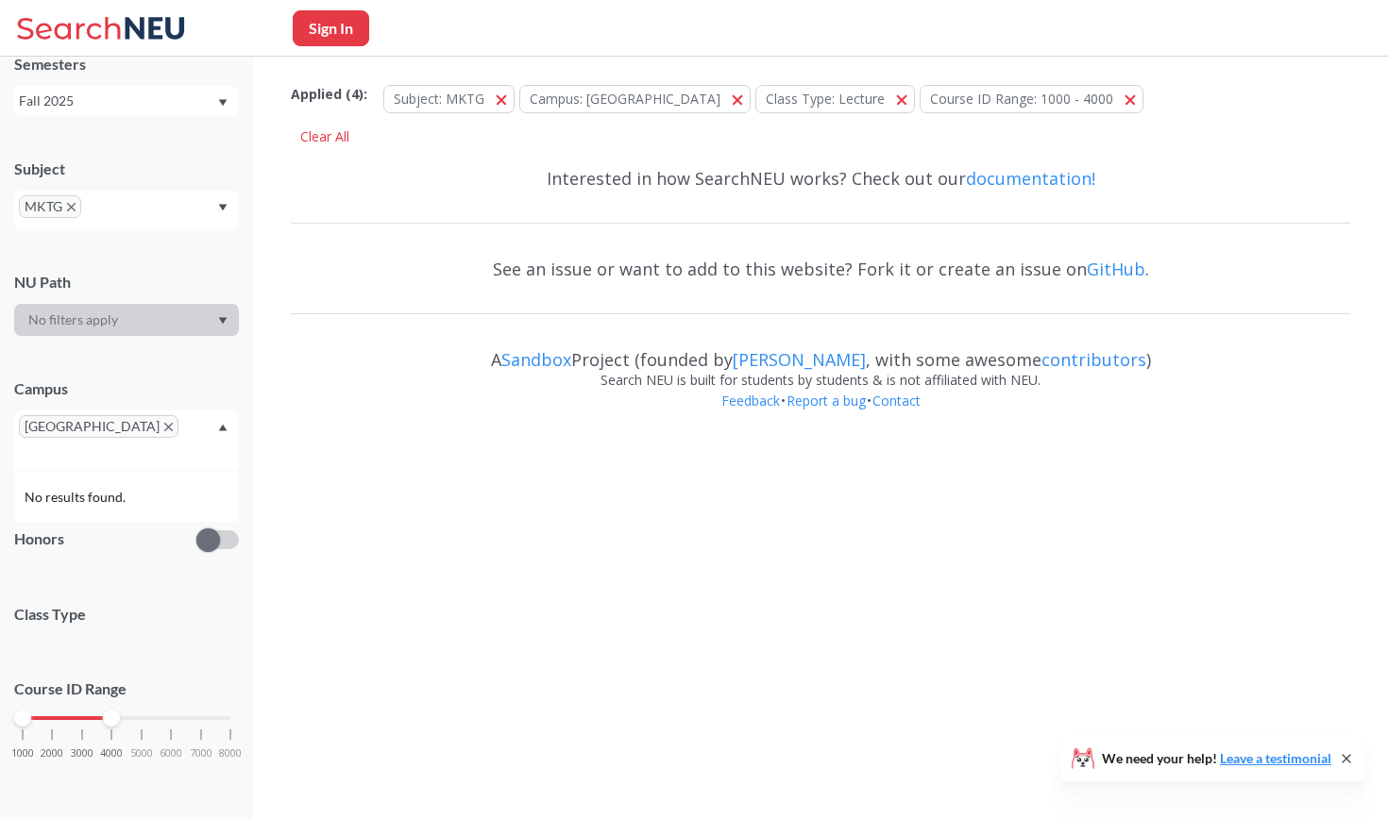
scroll to position [62, 0]
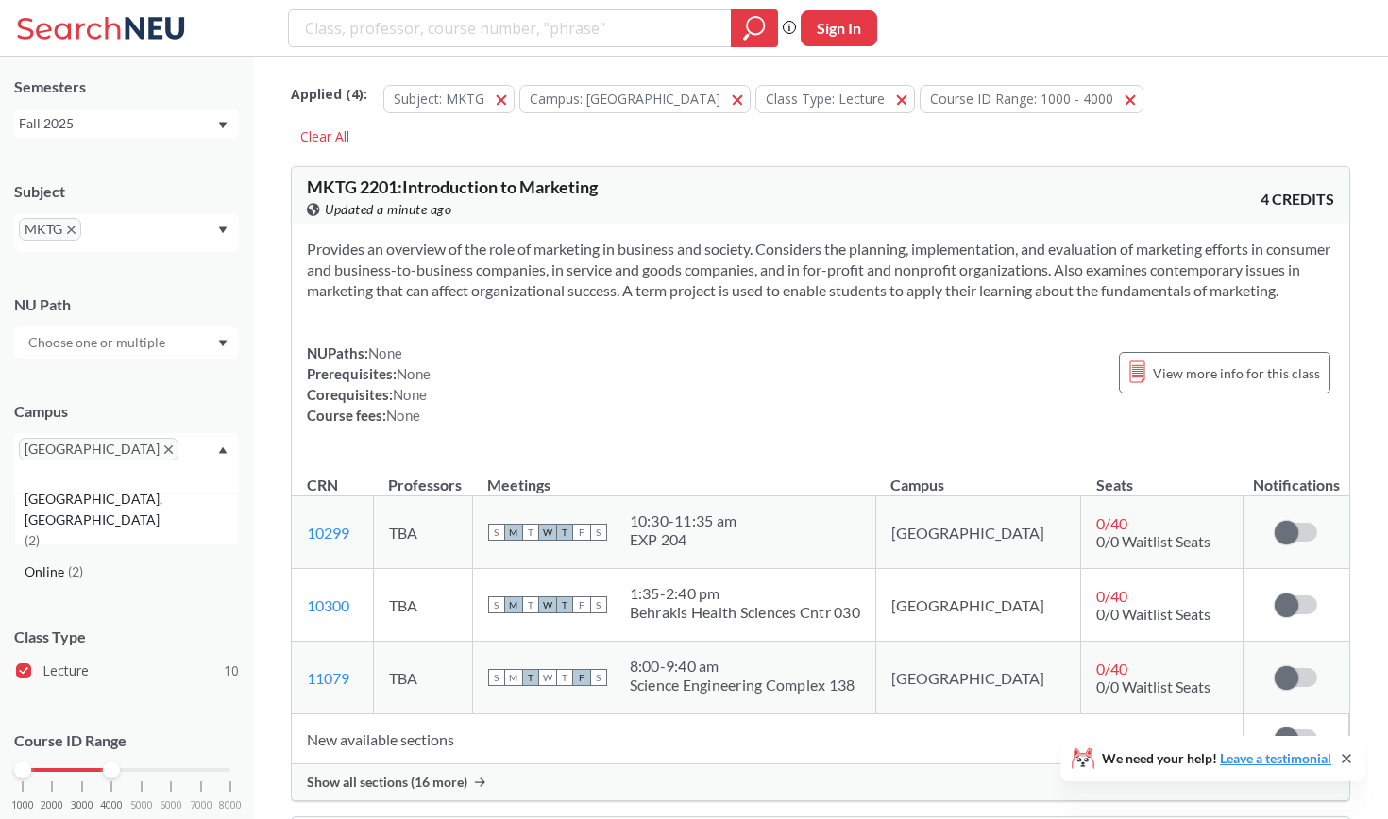
click at [119, 562] on div "Online ( 2 )" at bounding box center [131, 572] width 213 height 21
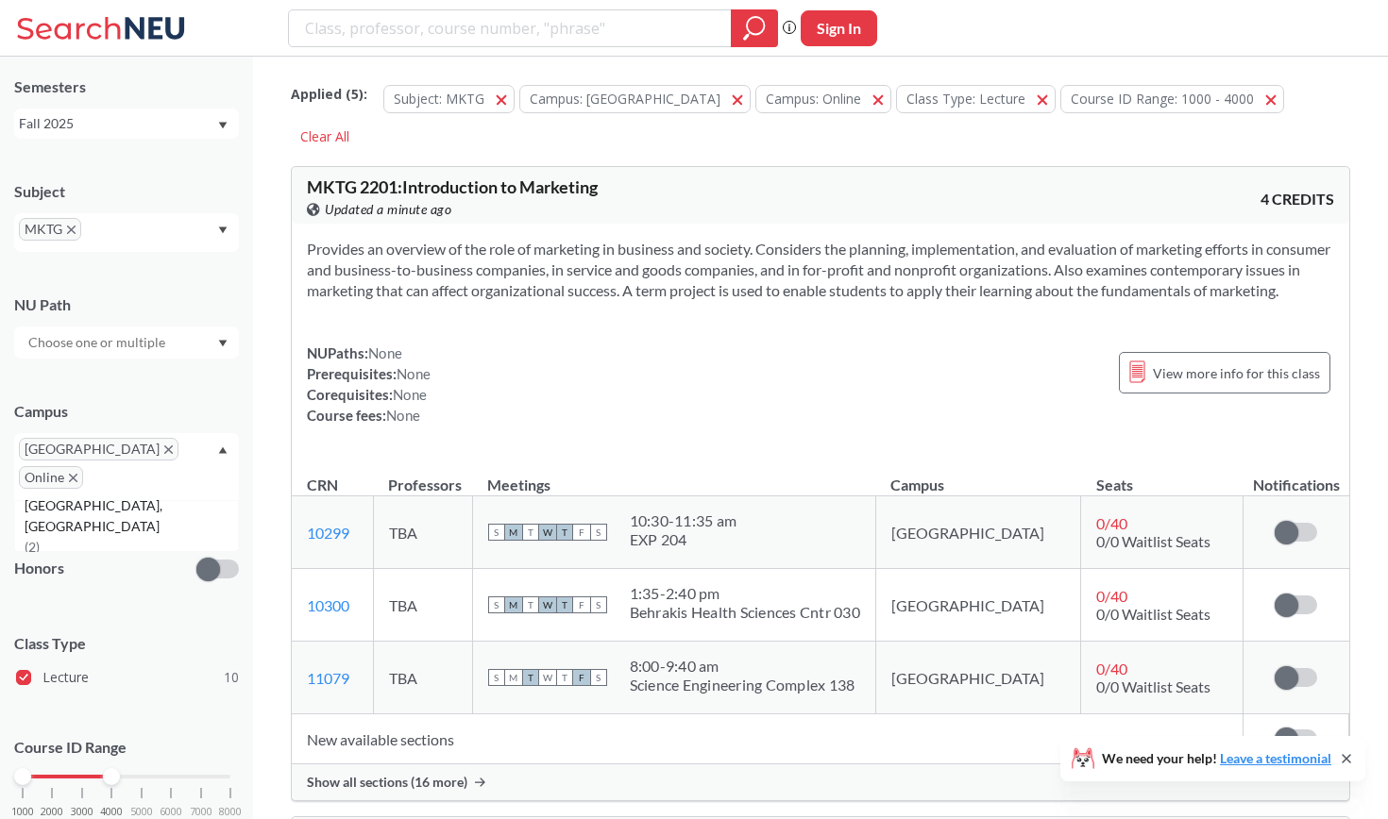
click at [188, 408] on div "Campus" at bounding box center [126, 411] width 225 height 21
click at [184, 343] on div at bounding box center [126, 343] width 225 height 32
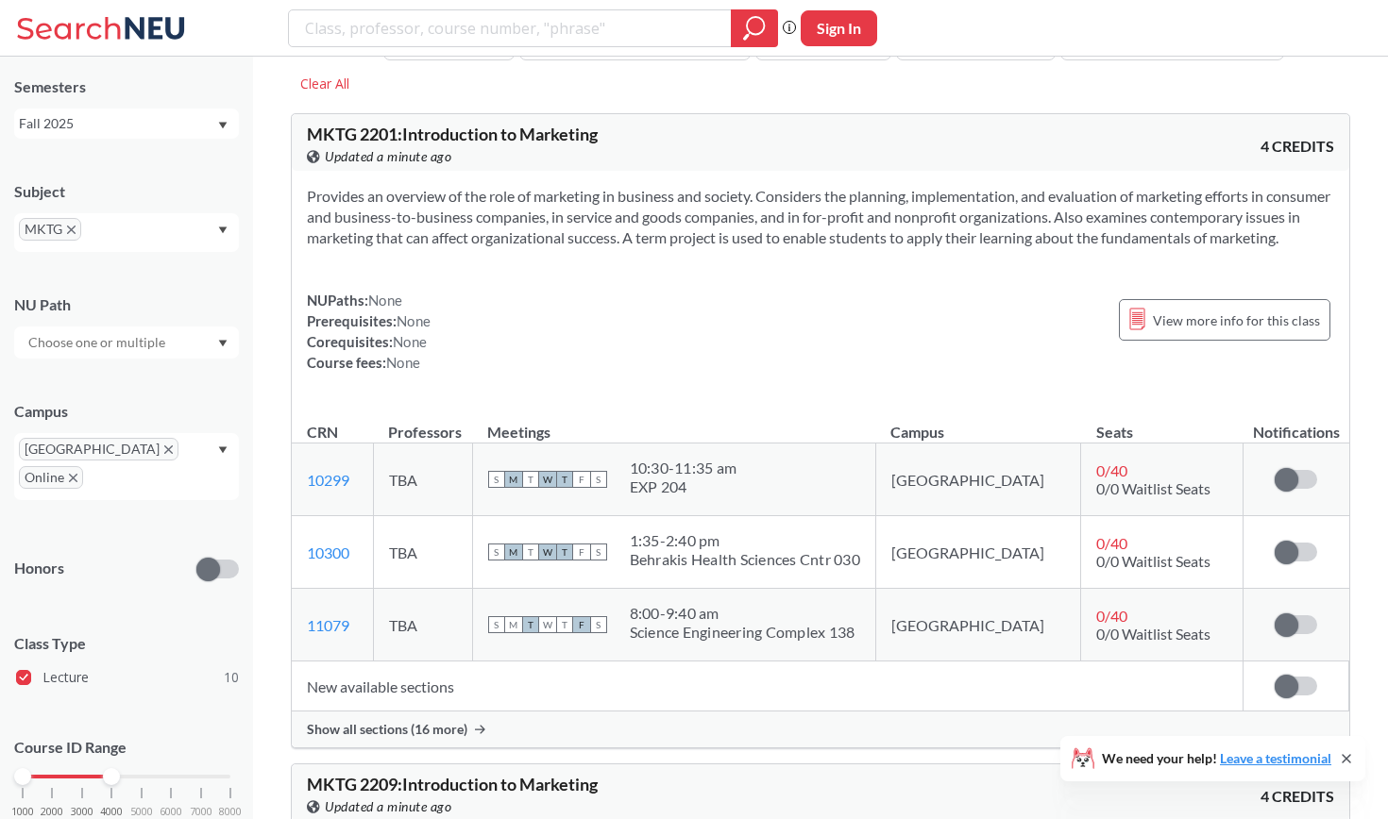
scroll to position [722, 0]
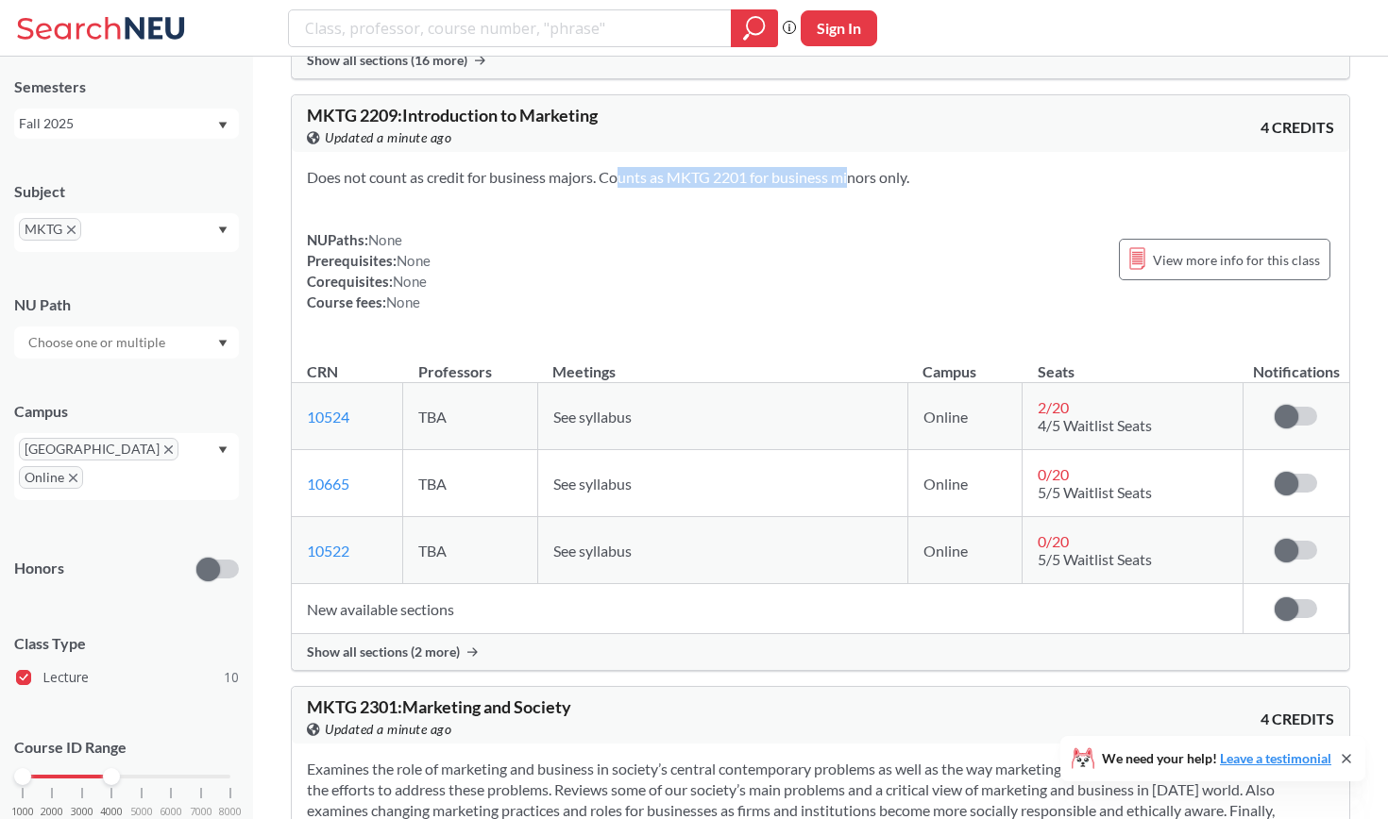
drag, startPoint x: 601, startPoint y: 196, endPoint x: 822, endPoint y: 197, distance: 220.9
click at [822, 188] on section "Does not count as credit for business majors. Counts as MKTG 2201 for business …" at bounding box center [820, 177] width 1027 height 21
click at [390, 661] on span "Show all sections (2 more)" at bounding box center [383, 652] width 153 height 17
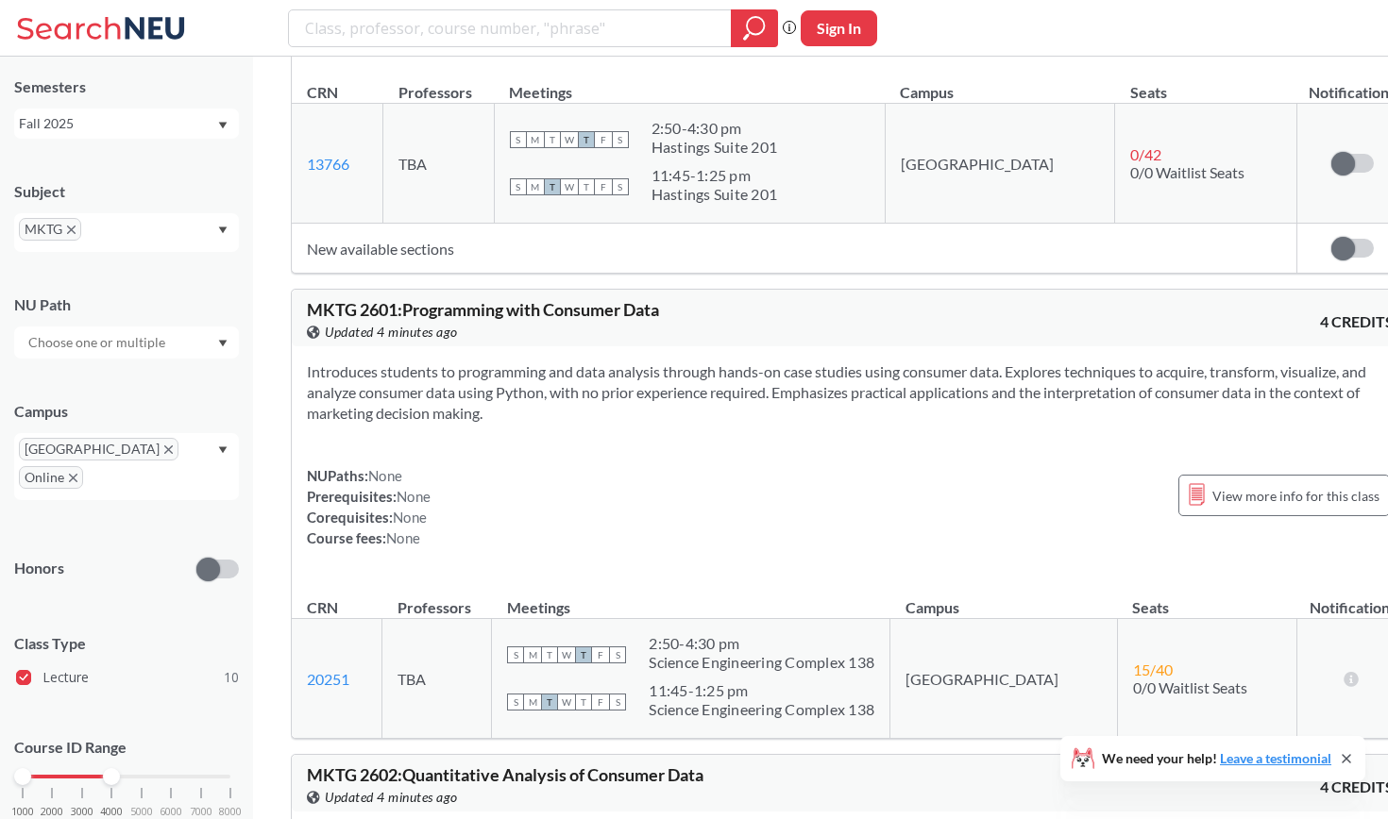
scroll to position [1987, 0]
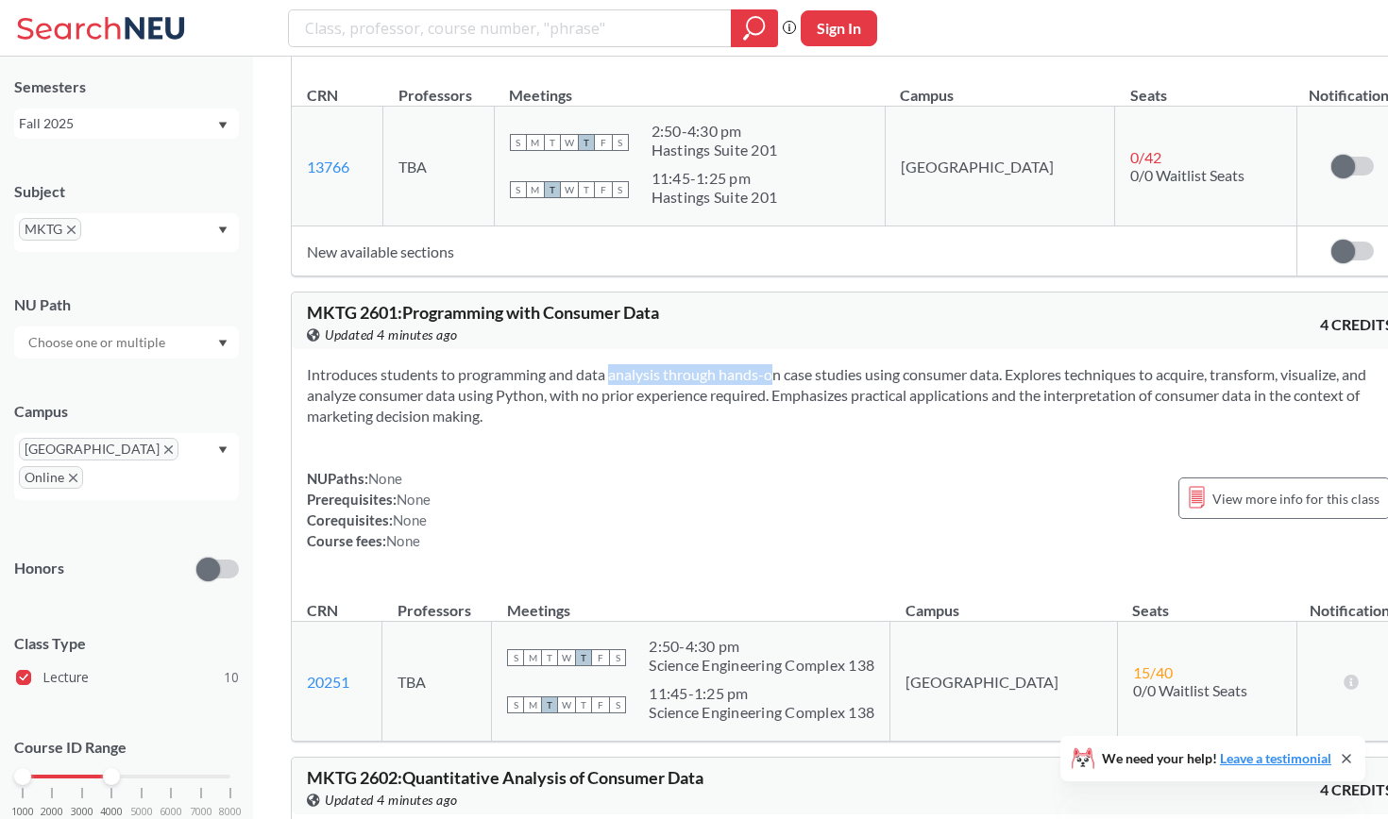
drag, startPoint x: 581, startPoint y: 242, endPoint x: 743, endPoint y: 242, distance: 162.4
click at [743, 364] on section "Introduces students to programming and data analysis through hands-on case stud…" at bounding box center [850, 395] width 1087 height 62
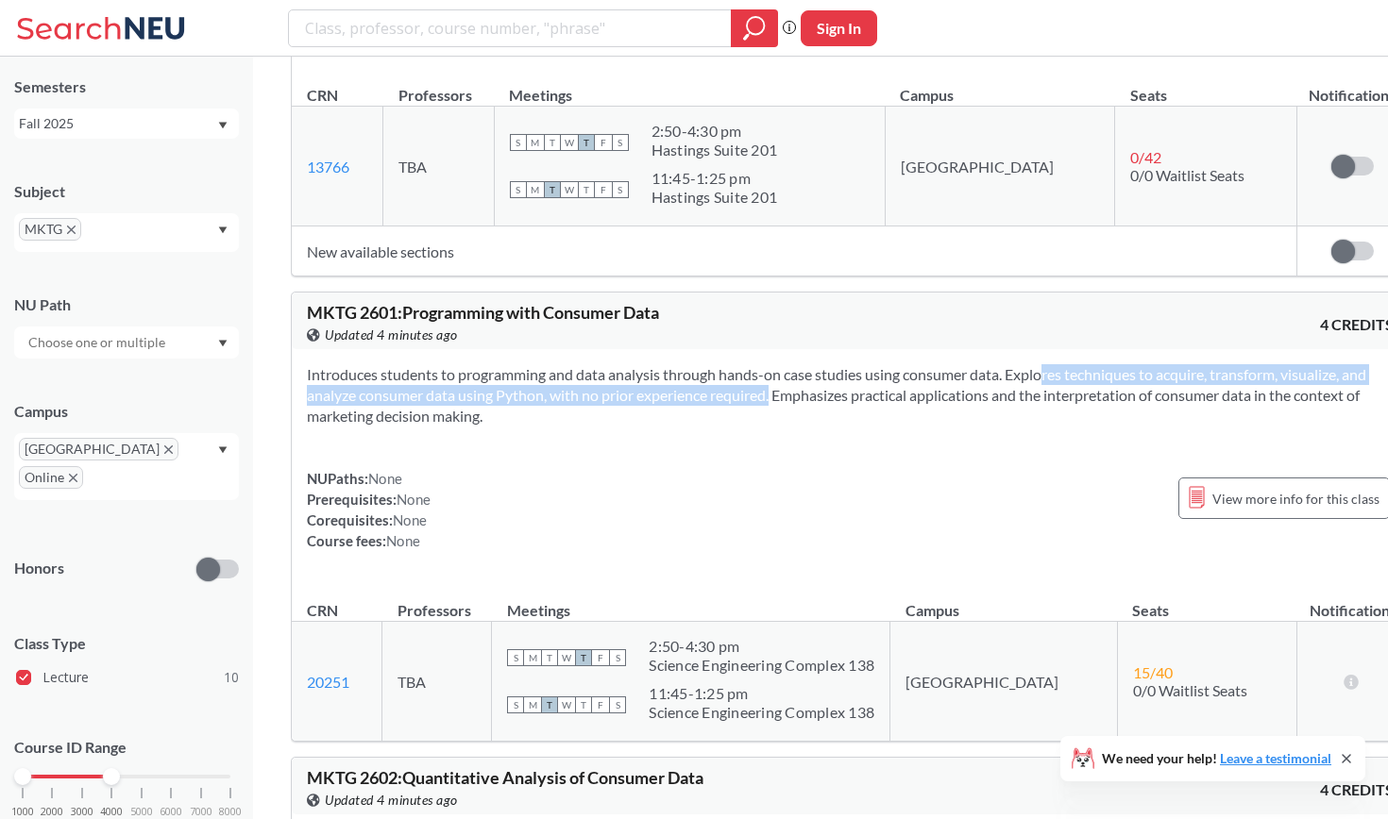
drag, startPoint x: 1011, startPoint y: 241, endPoint x: 836, endPoint y: 257, distance: 176.3
click at [836, 364] on section "Introduces students to programming and data analysis through hands-on case stud…" at bounding box center [850, 395] width 1087 height 62
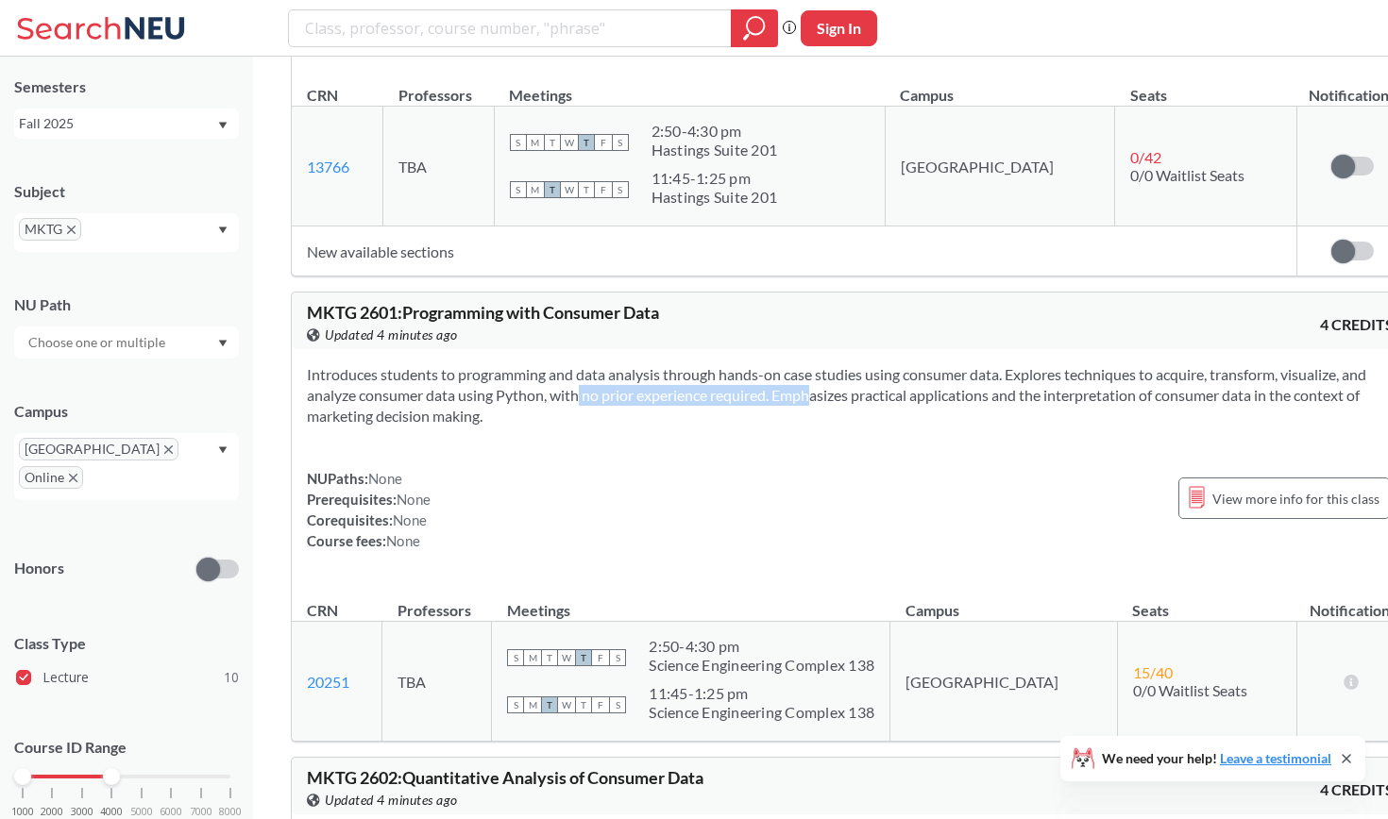
drag, startPoint x: 639, startPoint y: 264, endPoint x: 868, endPoint y: 263, distance: 228.5
click at [868, 364] on section "Introduces students to programming and data analysis through hands-on case stud…" at bounding box center [850, 395] width 1087 height 62
drag, startPoint x: 870, startPoint y: 263, endPoint x: 886, endPoint y: 282, distance: 24.8
click at [886, 364] on section "Introduces students to programming and data analysis through hands-on case stud…" at bounding box center [850, 395] width 1087 height 62
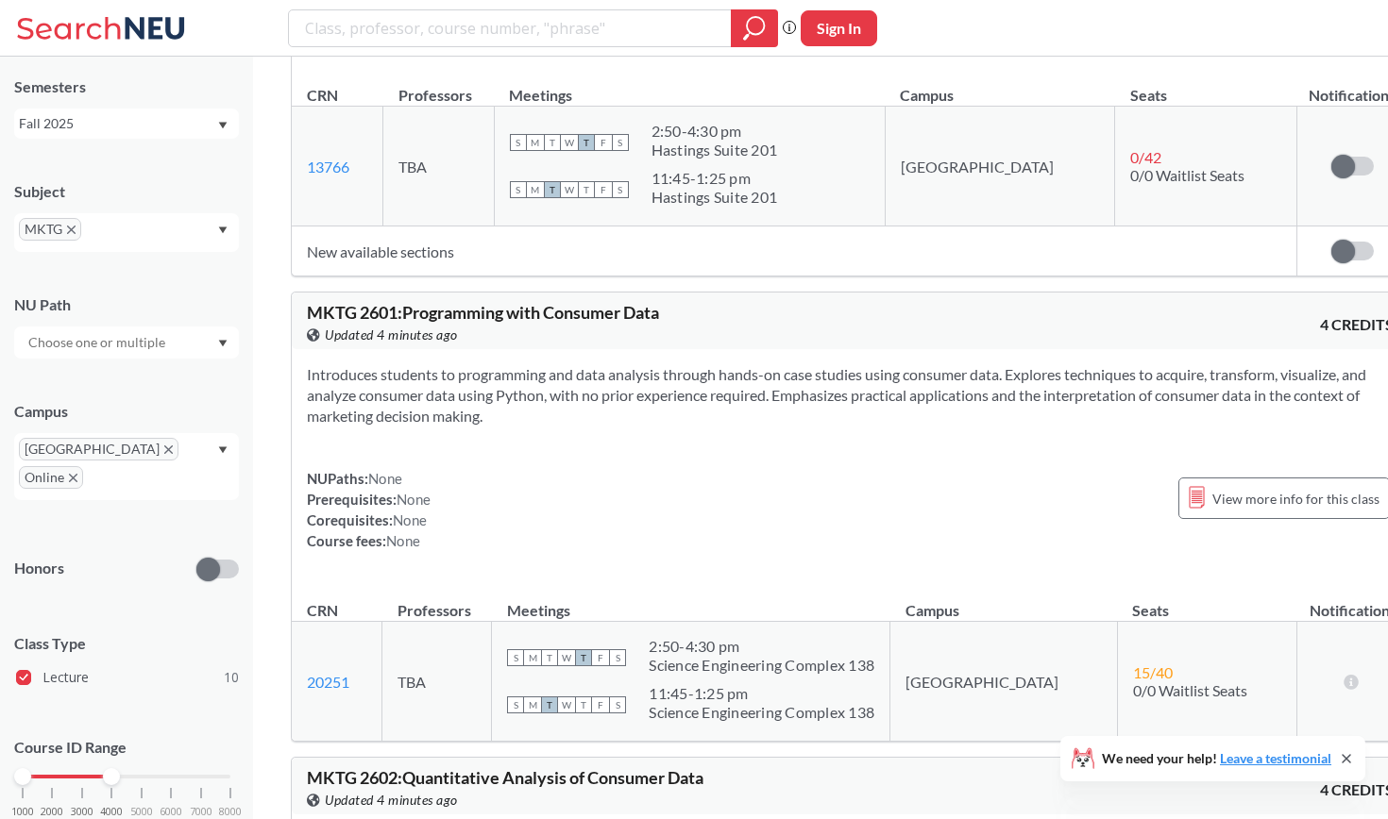
click at [886, 364] on section "Introduces students to programming and data analysis through hands-on case stud…" at bounding box center [850, 395] width 1087 height 62
drag, startPoint x: 312, startPoint y: 182, endPoint x: 705, endPoint y: 201, distance: 394.1
click at [706, 304] on div "MKTG 2601 : Programming with Consumer Data View this course on Banner. Updated …" at bounding box center [578, 325] width 543 height 42
click at [705, 325] on div "View this course on Banner. Updated 4 minutes ago" at bounding box center [578, 335] width 543 height 21
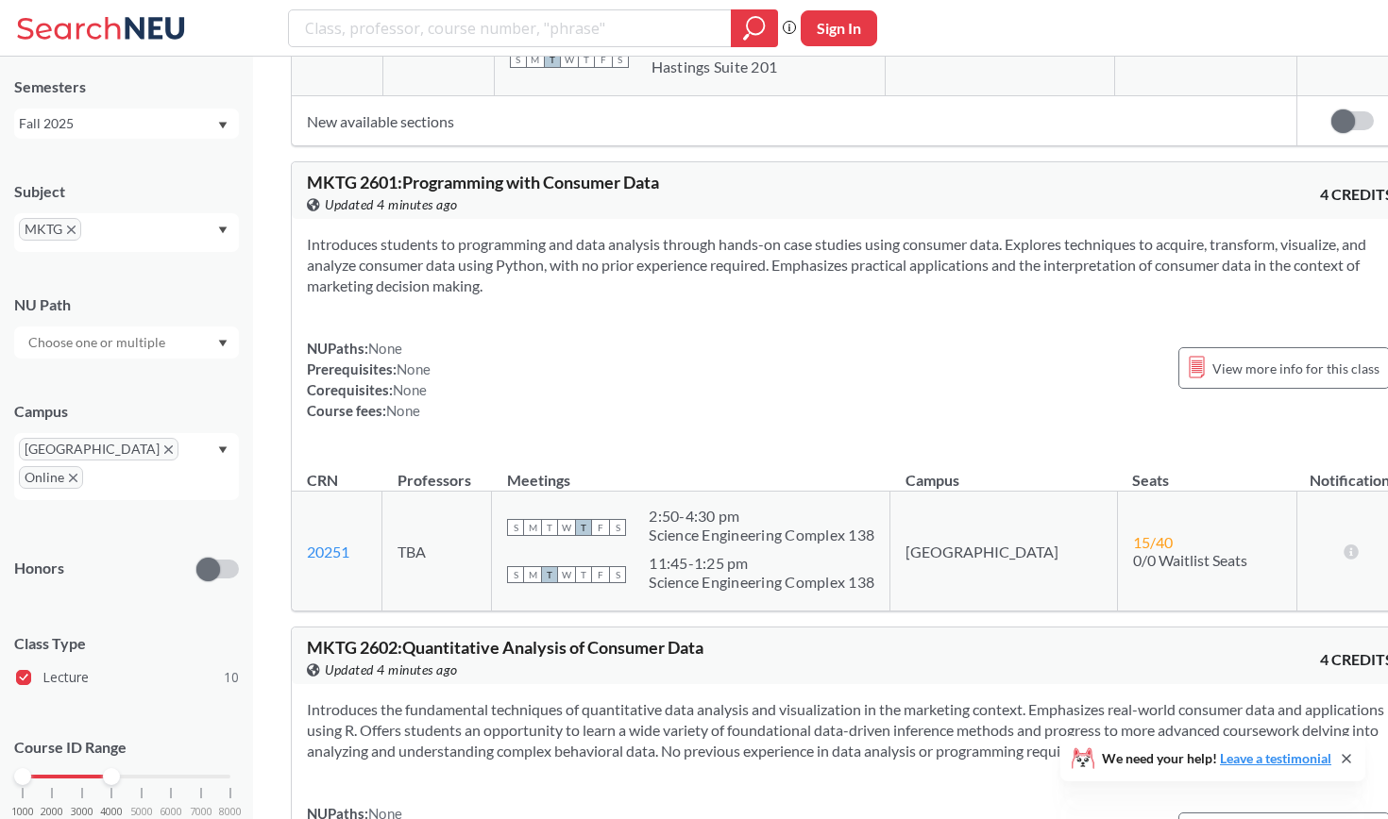
scroll to position [2066, 0]
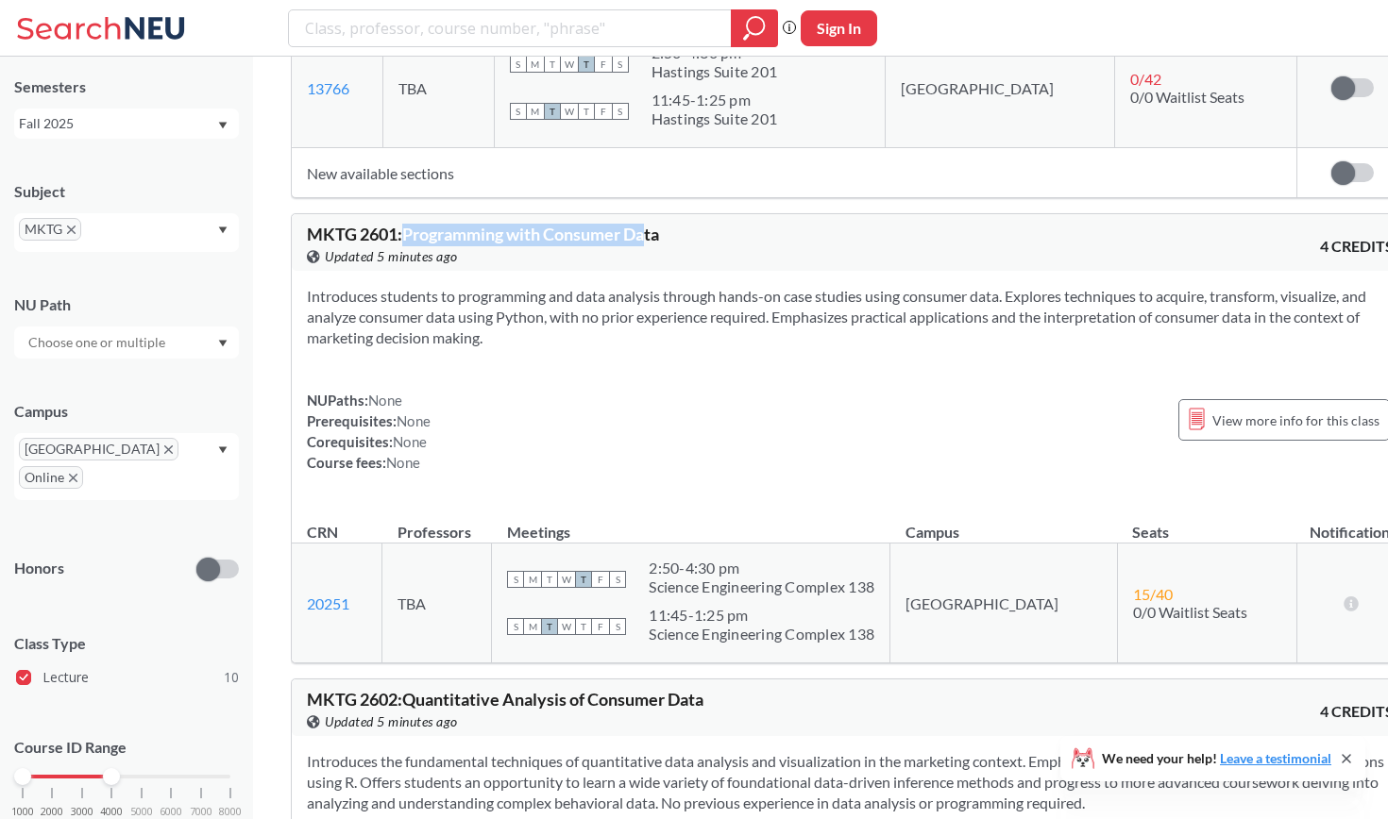
drag, startPoint x: 407, startPoint y: 103, endPoint x: 653, endPoint y: 103, distance: 246.4
click at [653, 224] on span "MKTG 2601 : Programming with Consumer Data" at bounding box center [483, 234] width 352 height 21
click at [694, 271] on div "Introduces students to programming and data analysis through hands-on case stud…" at bounding box center [850, 387] width 1117 height 232
